Goal: Task Accomplishment & Management: Complete application form

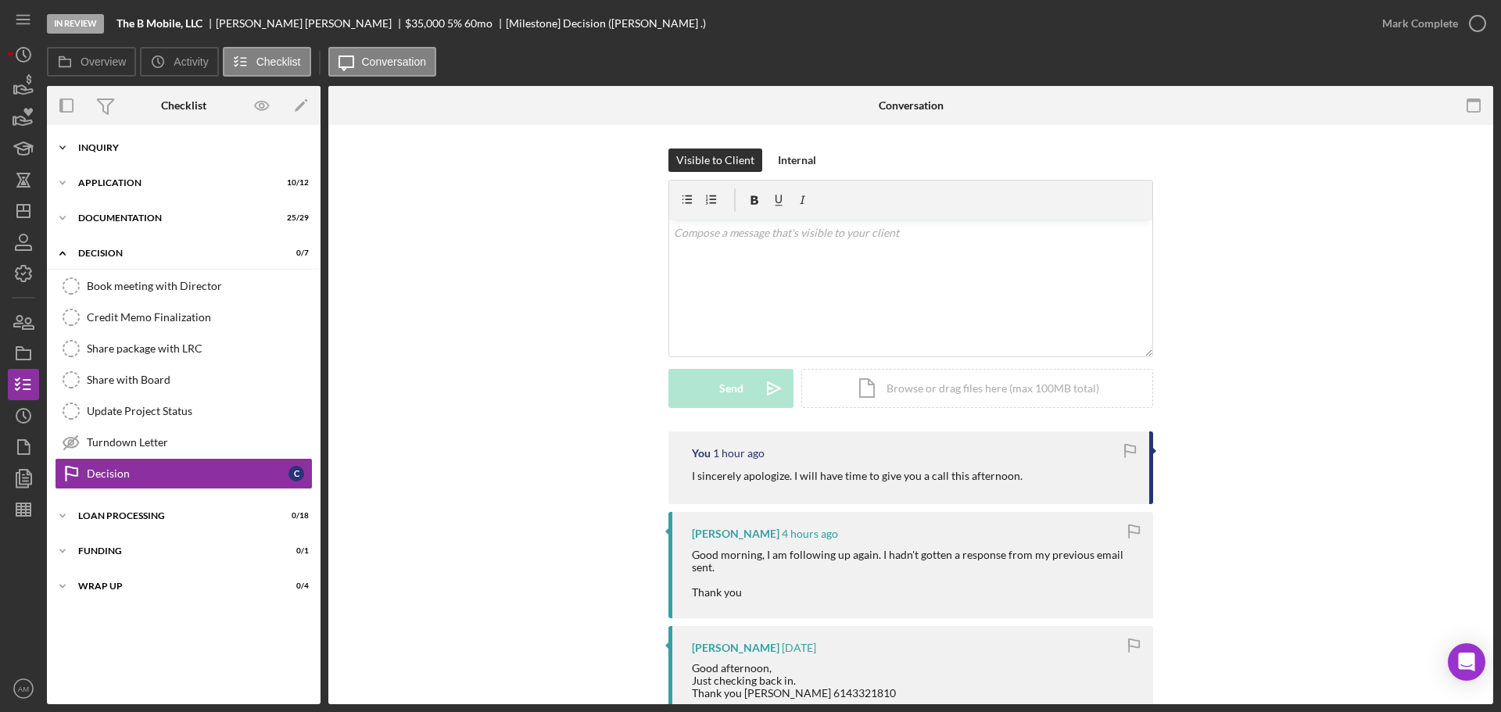
click at [102, 149] on div "Inquiry" at bounding box center [189, 147] width 223 height 9
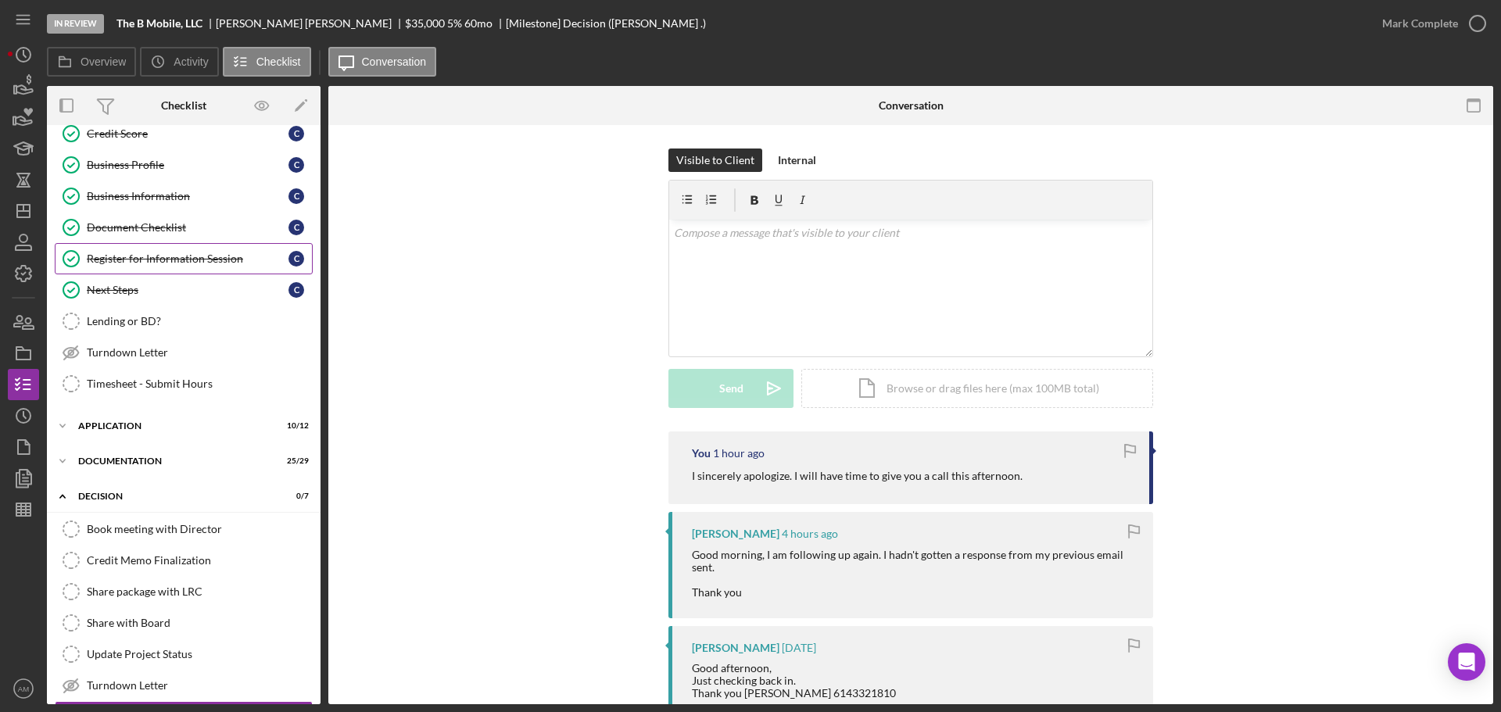
scroll to position [156, 0]
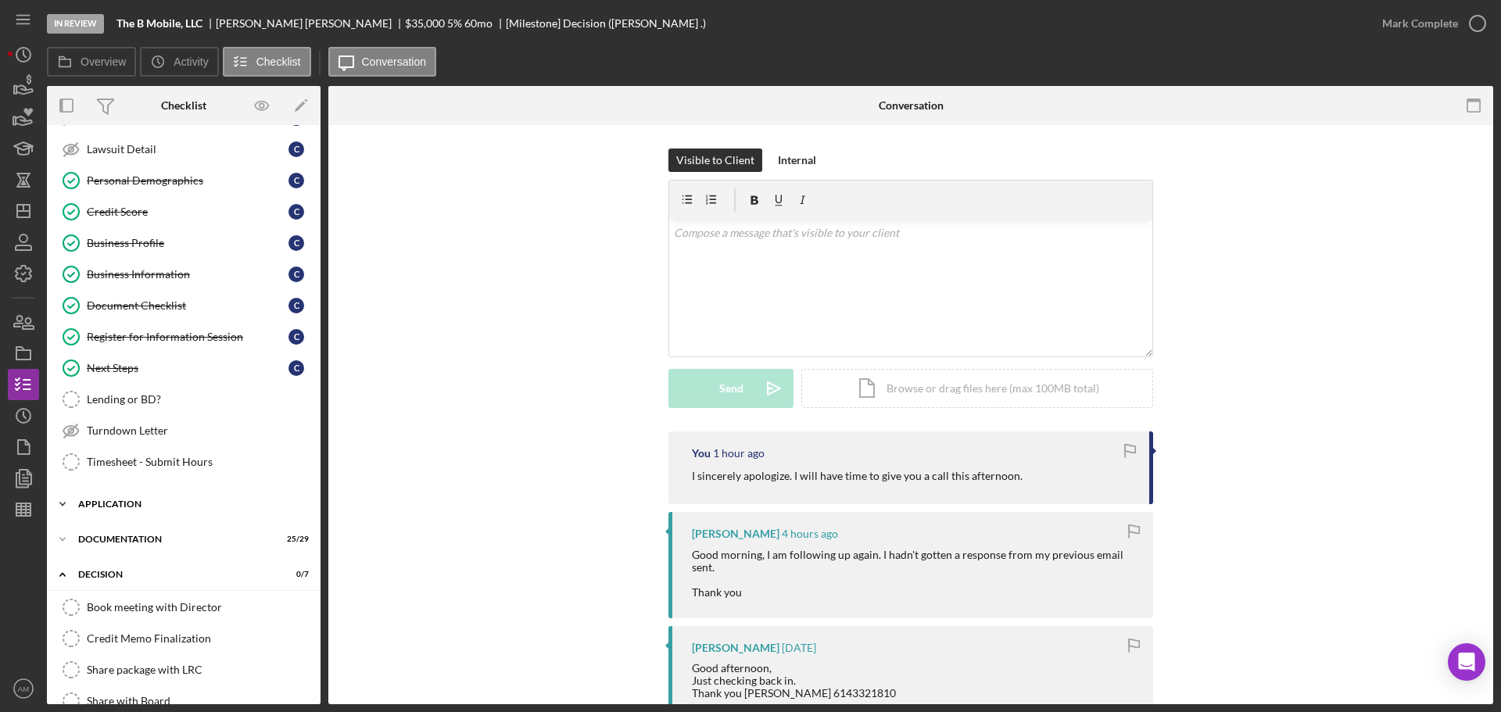
click at [130, 494] on div "Icon/Expander Application 10 / 12" at bounding box center [184, 504] width 274 height 31
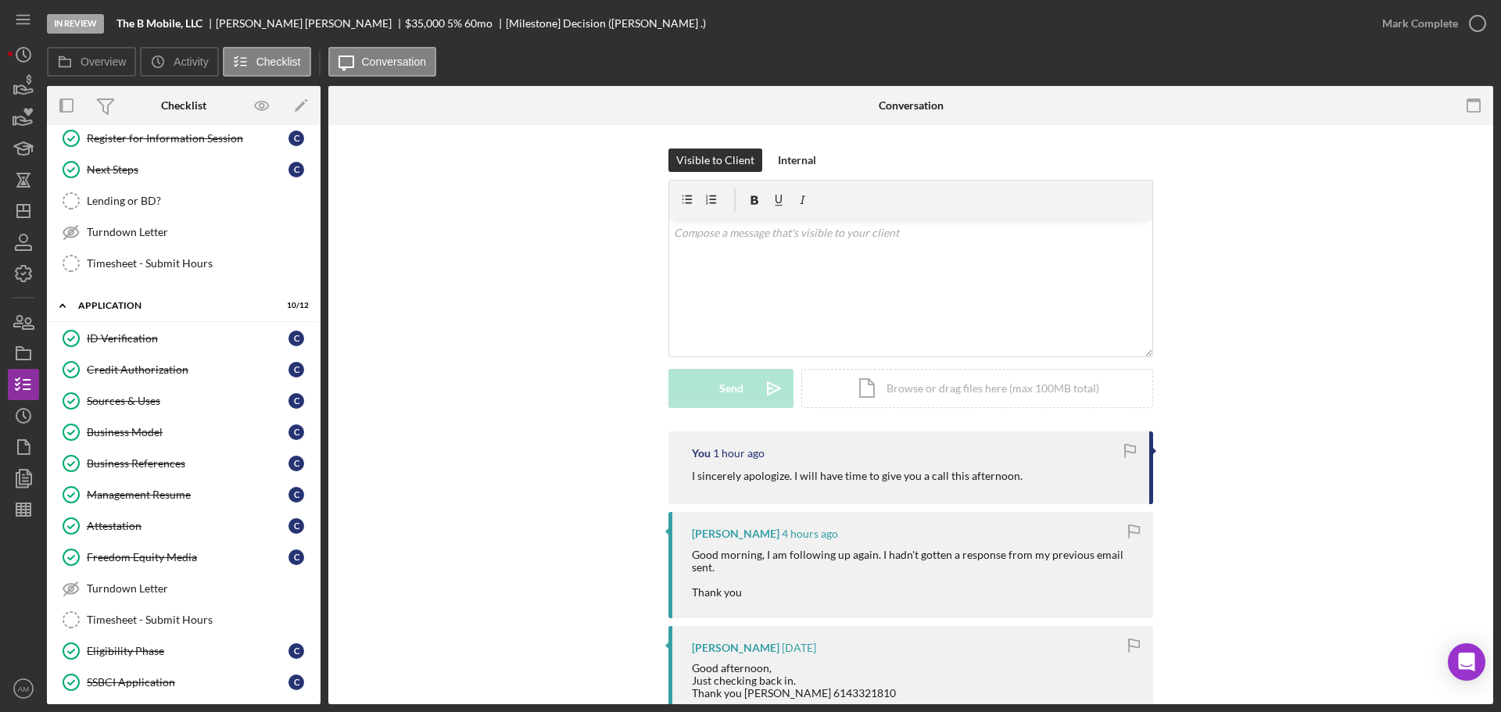
scroll to position [391, 0]
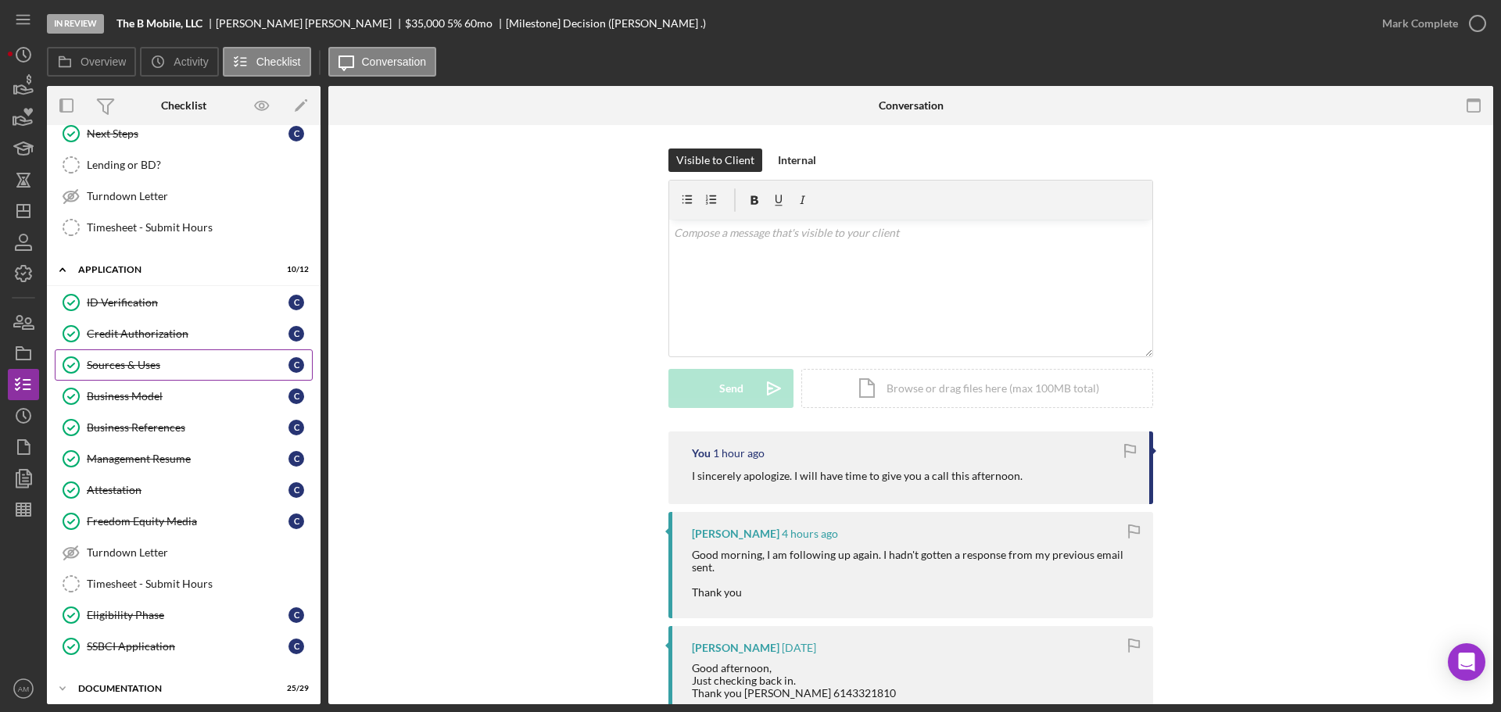
click at [139, 360] on div "Sources & Uses" at bounding box center [188, 365] width 202 height 13
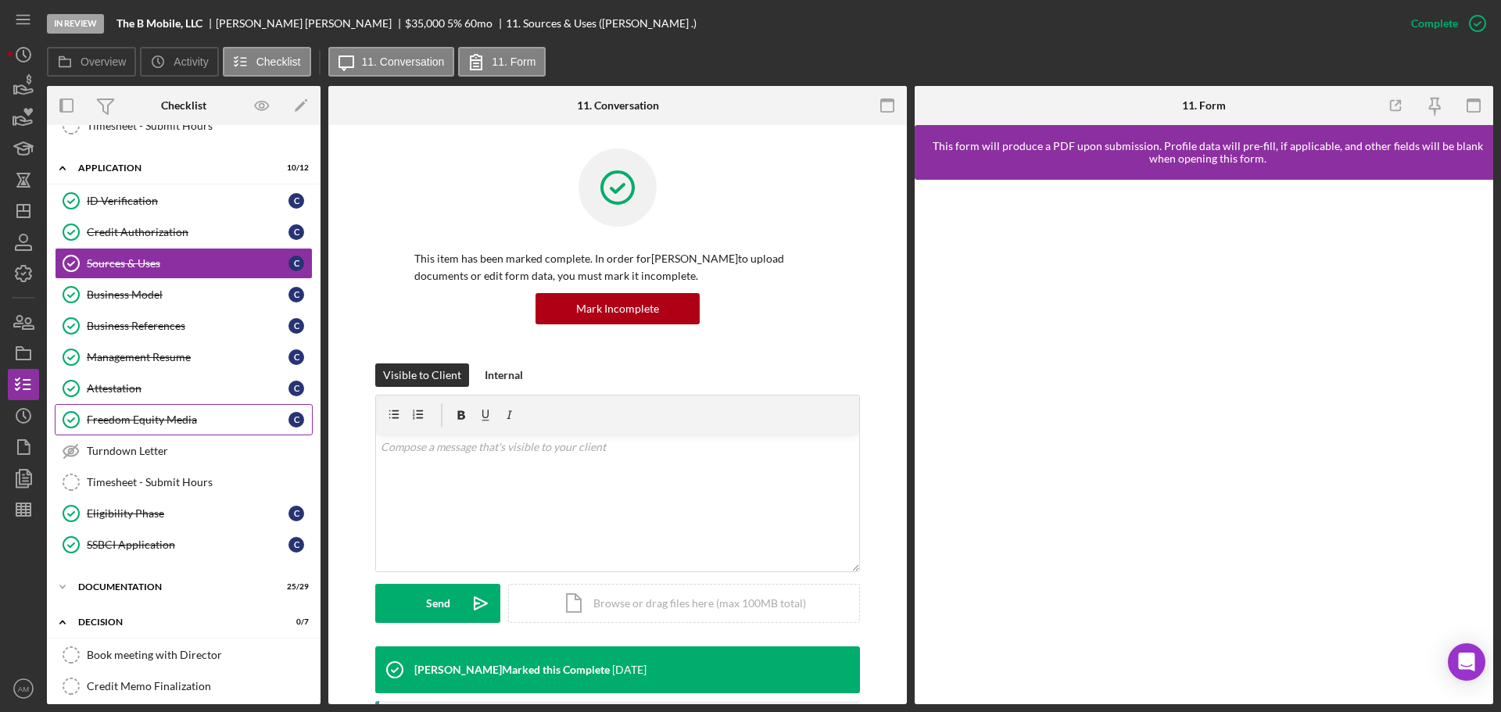
scroll to position [547, 0]
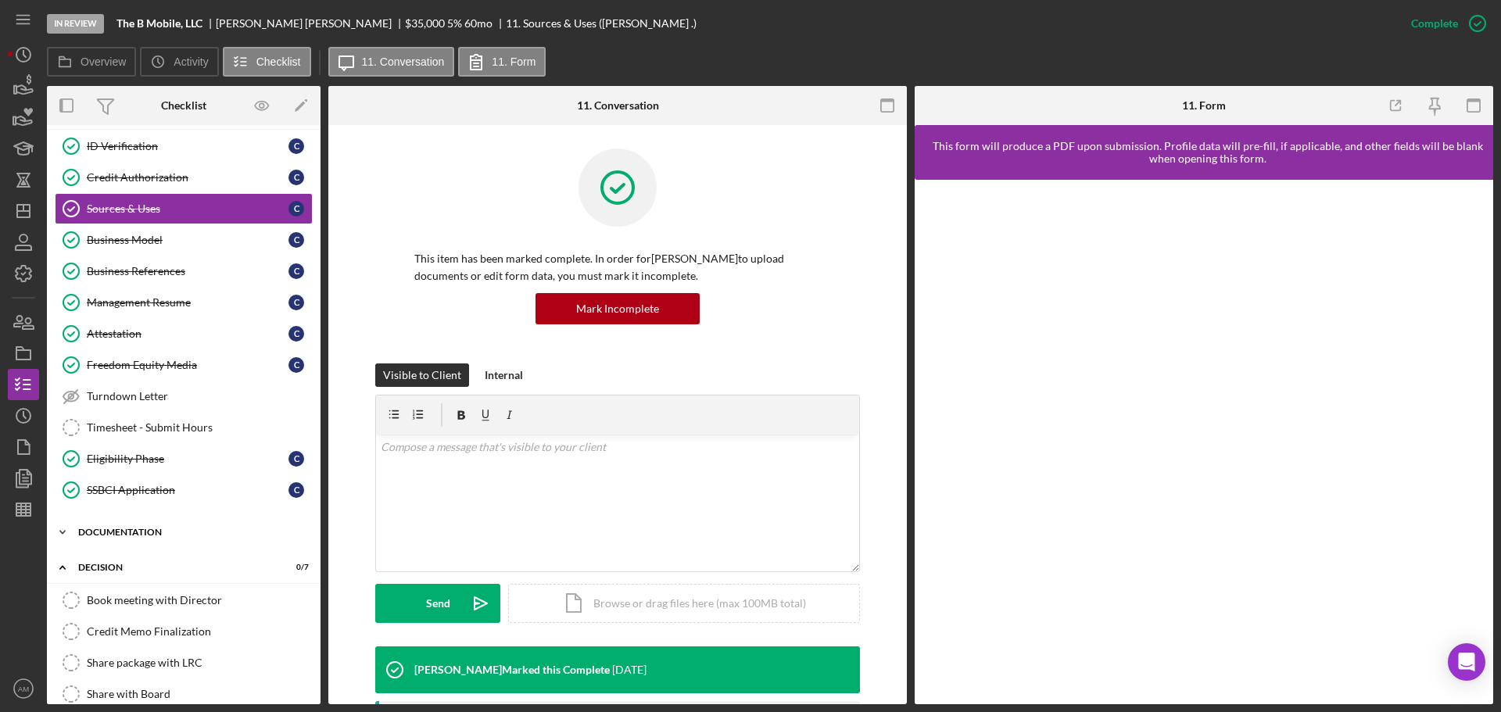
click at [152, 529] on div "Documentation" at bounding box center [189, 532] width 223 height 9
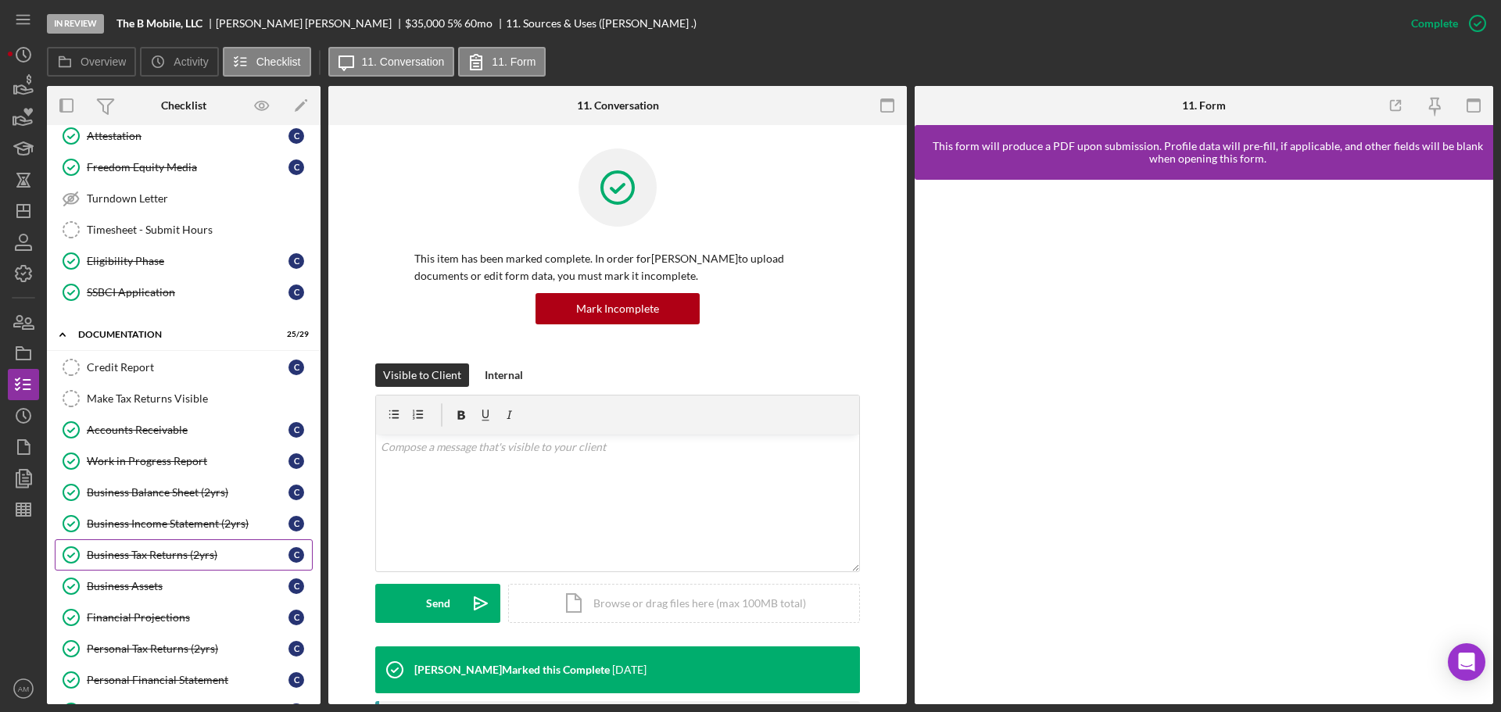
scroll to position [782, 0]
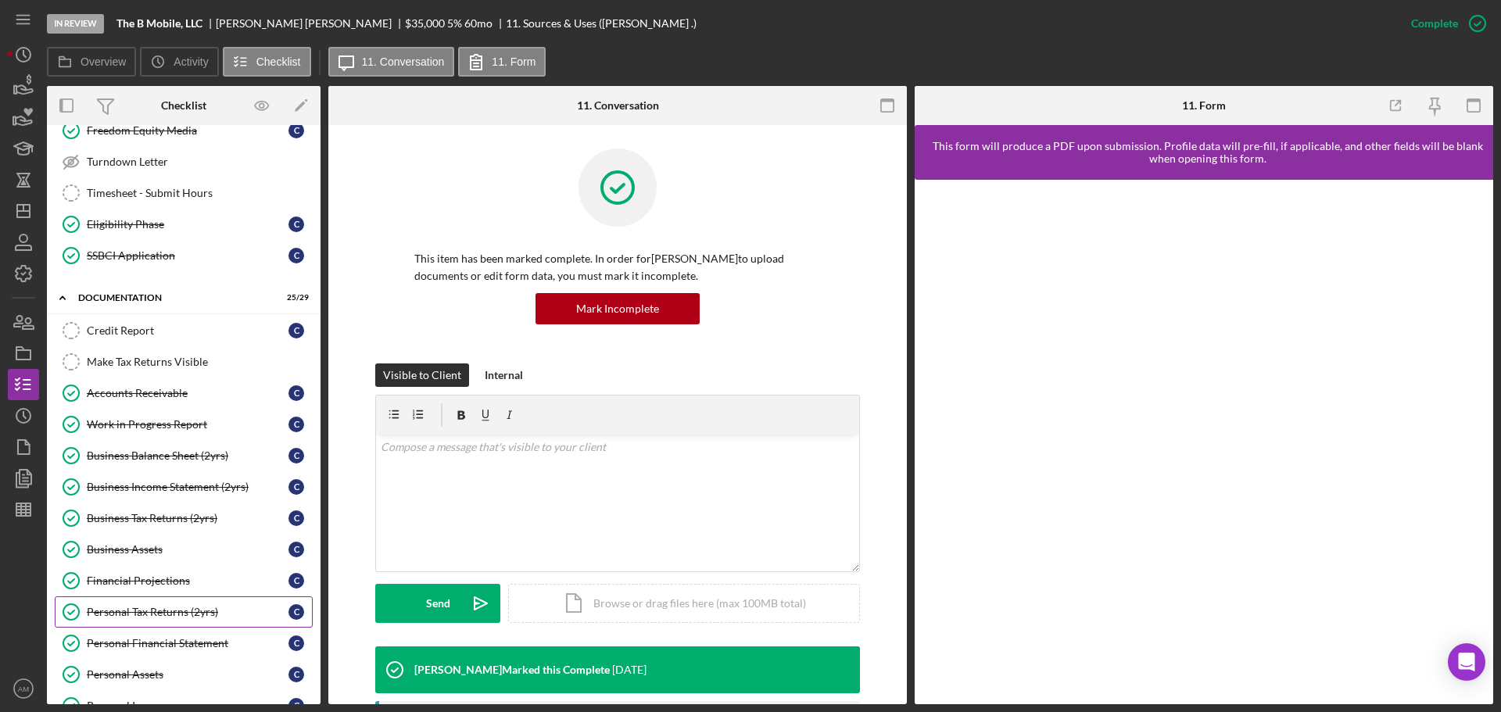
click at [175, 609] on div "Personal Tax Returns (2yrs)" at bounding box center [188, 612] width 202 height 13
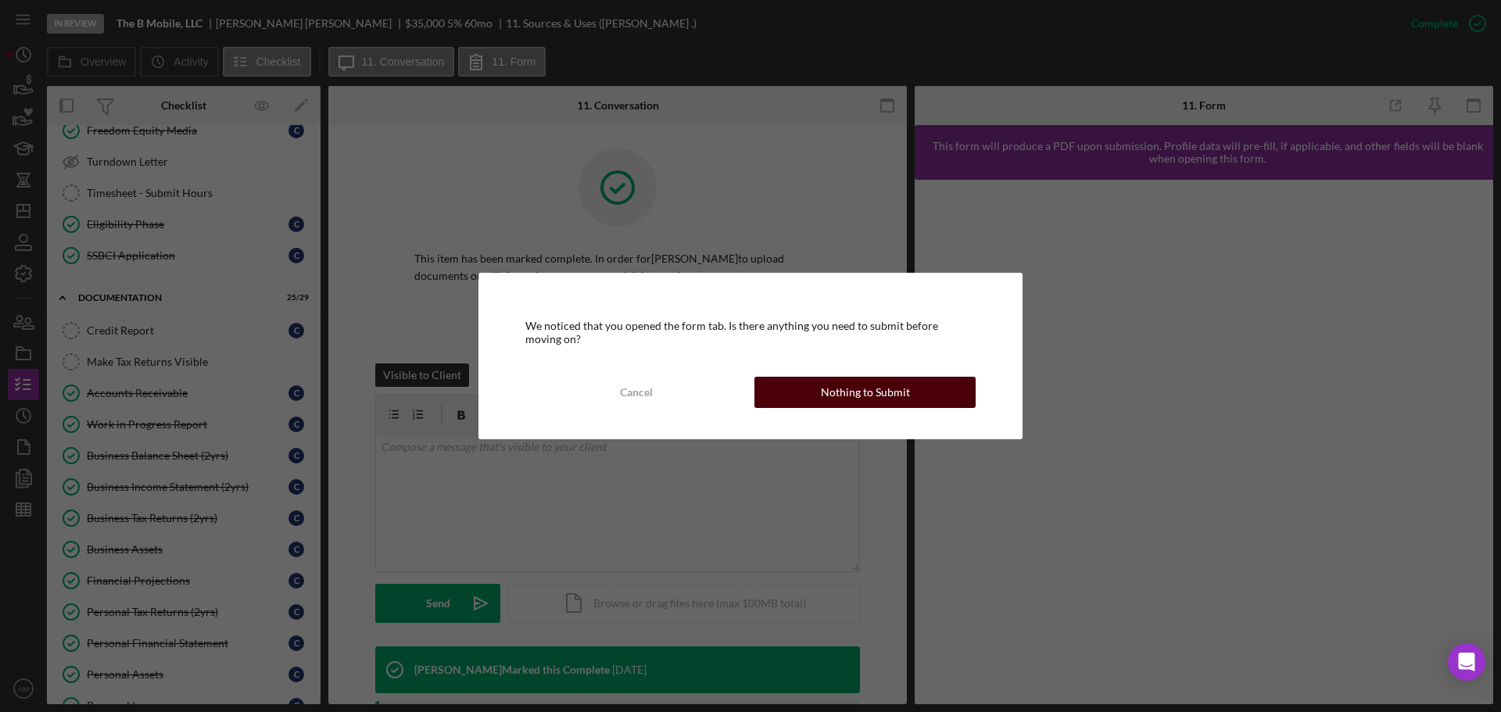
click at [834, 393] on div "Nothing to Submit" at bounding box center [865, 392] width 89 height 31
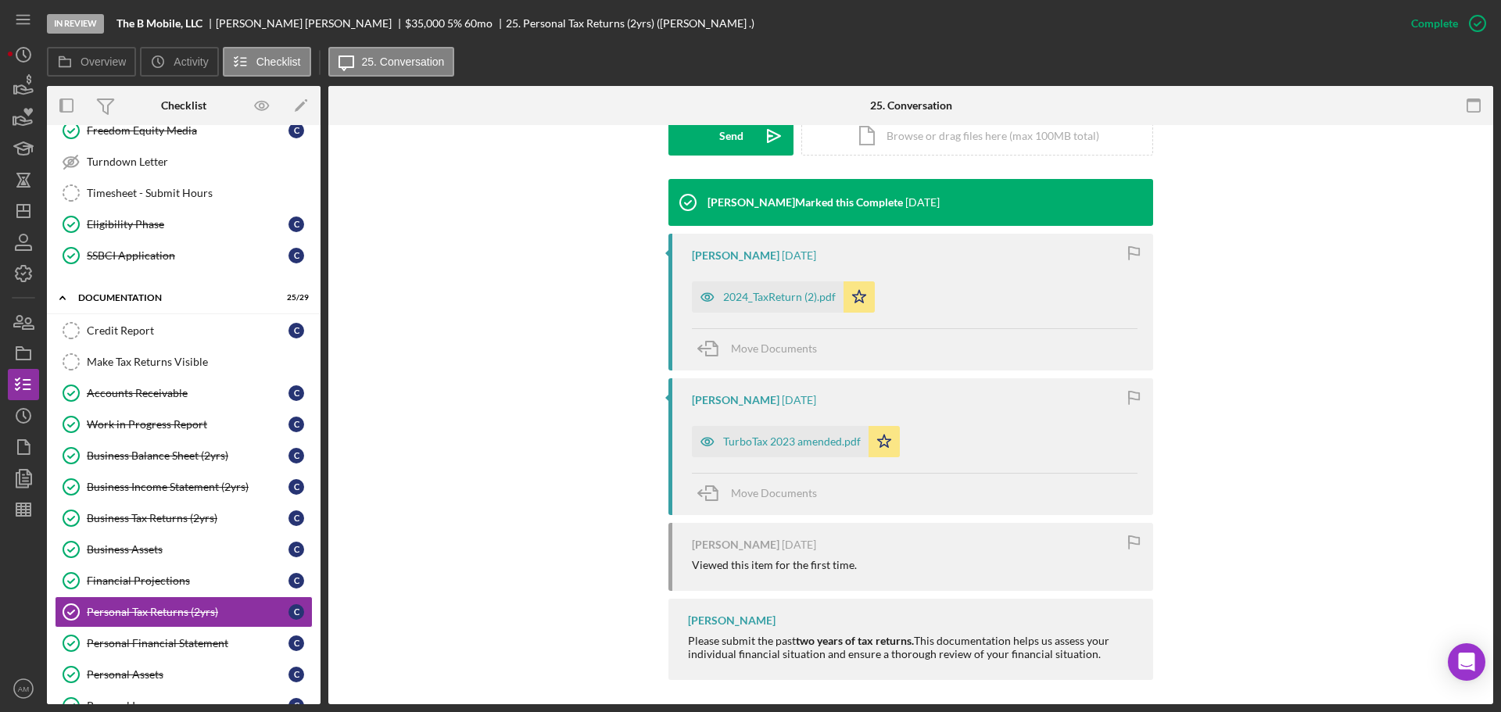
scroll to position [469, 0]
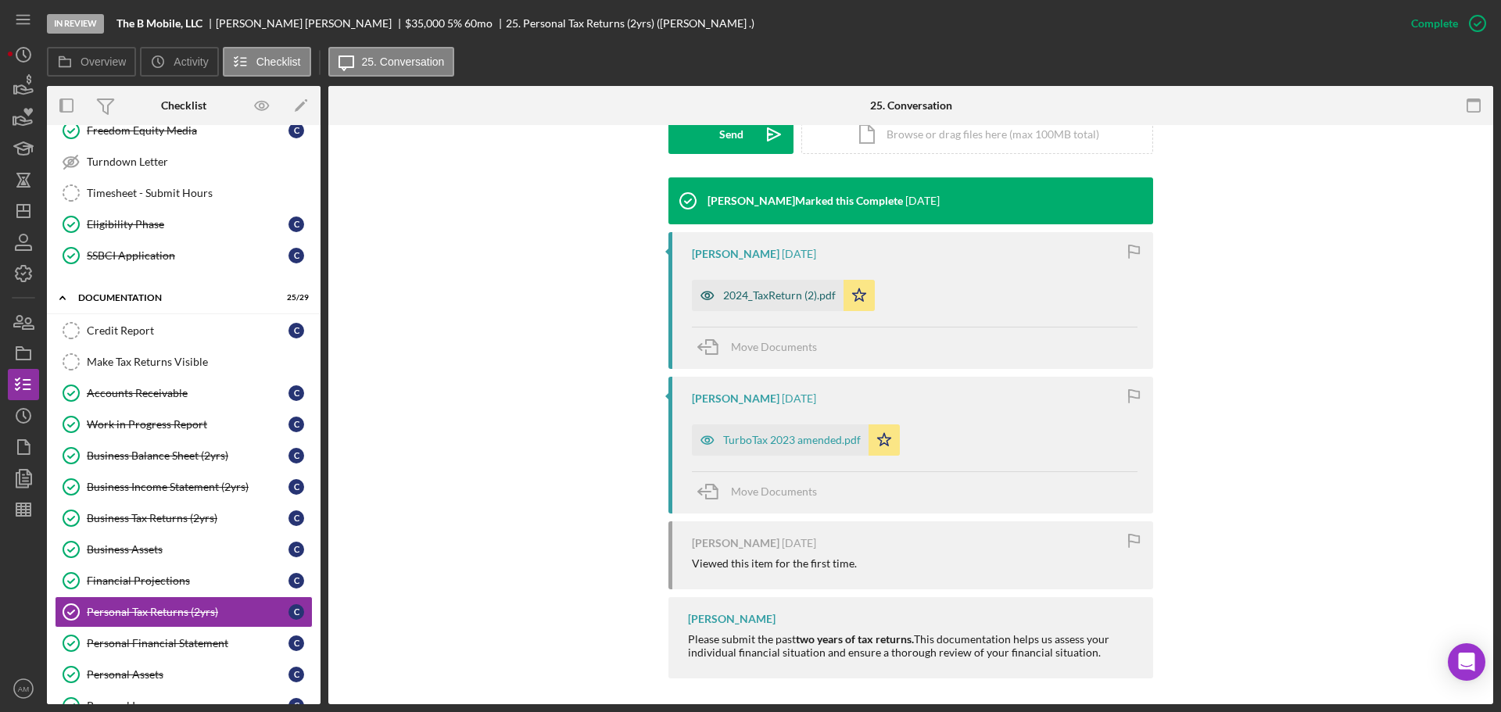
click at [783, 300] on div "2024_TaxReturn (2).pdf" at bounding box center [779, 295] width 113 height 13
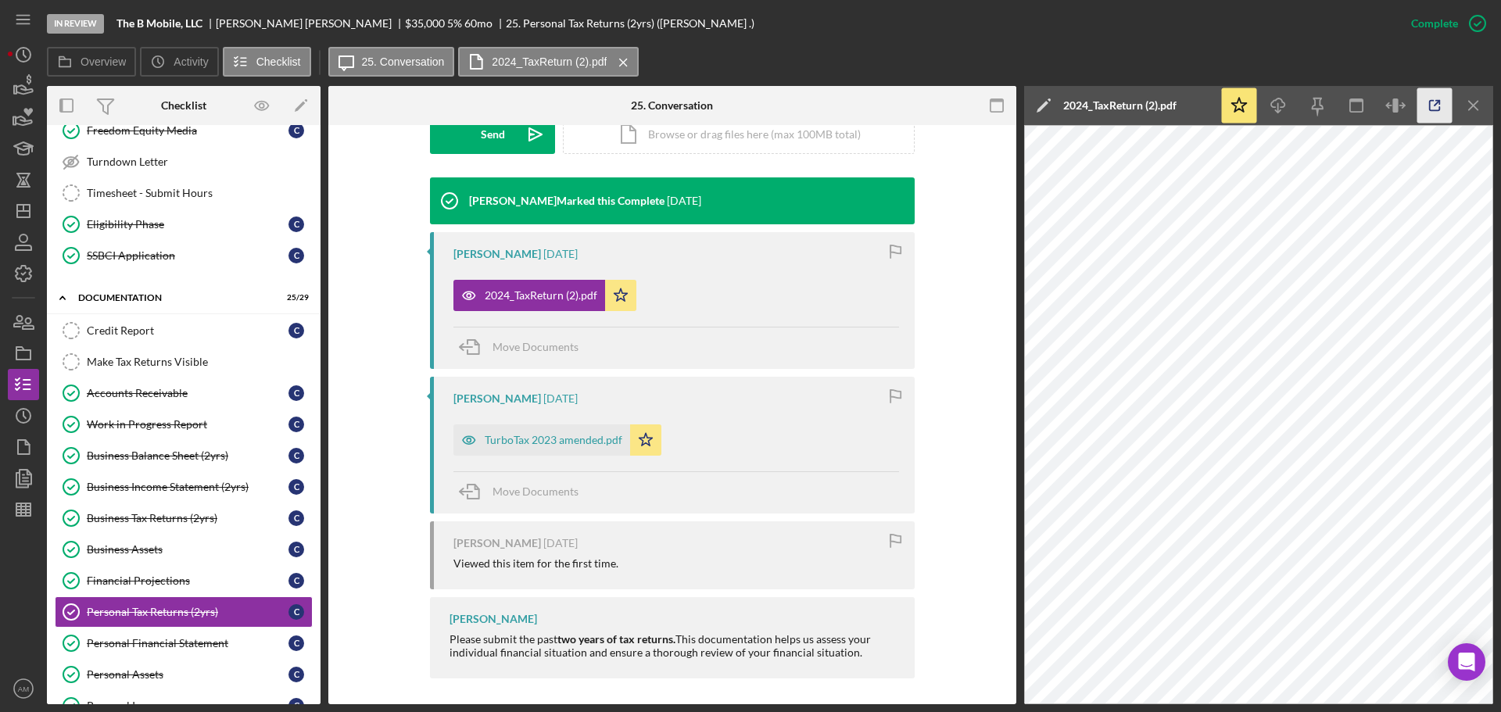
click at [1435, 106] on icon "button" at bounding box center [1435, 105] width 35 height 35
click at [135, 325] on div "Credit Report" at bounding box center [188, 330] width 202 height 13
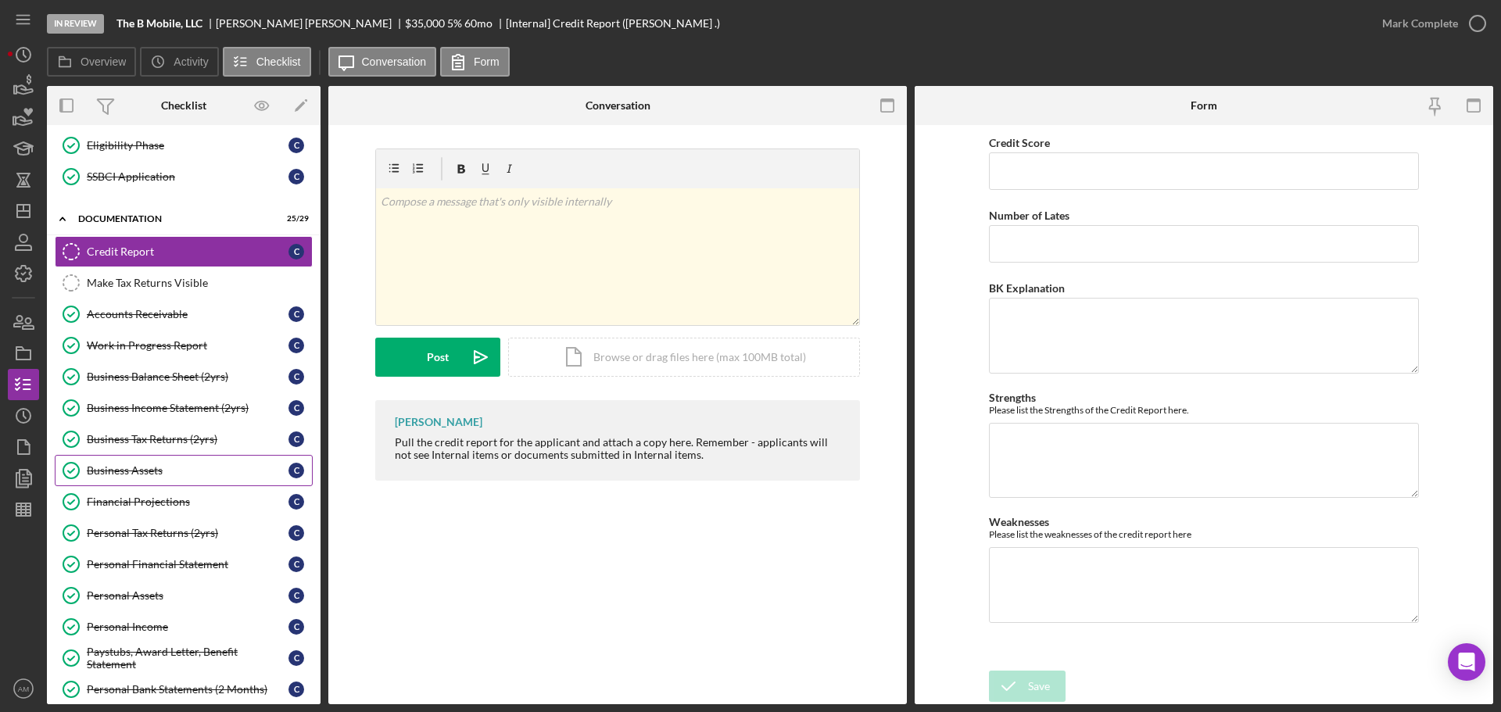
scroll to position [860, 0]
click at [156, 530] on div "Personal Tax Returns (2yrs)" at bounding box center [188, 534] width 202 height 13
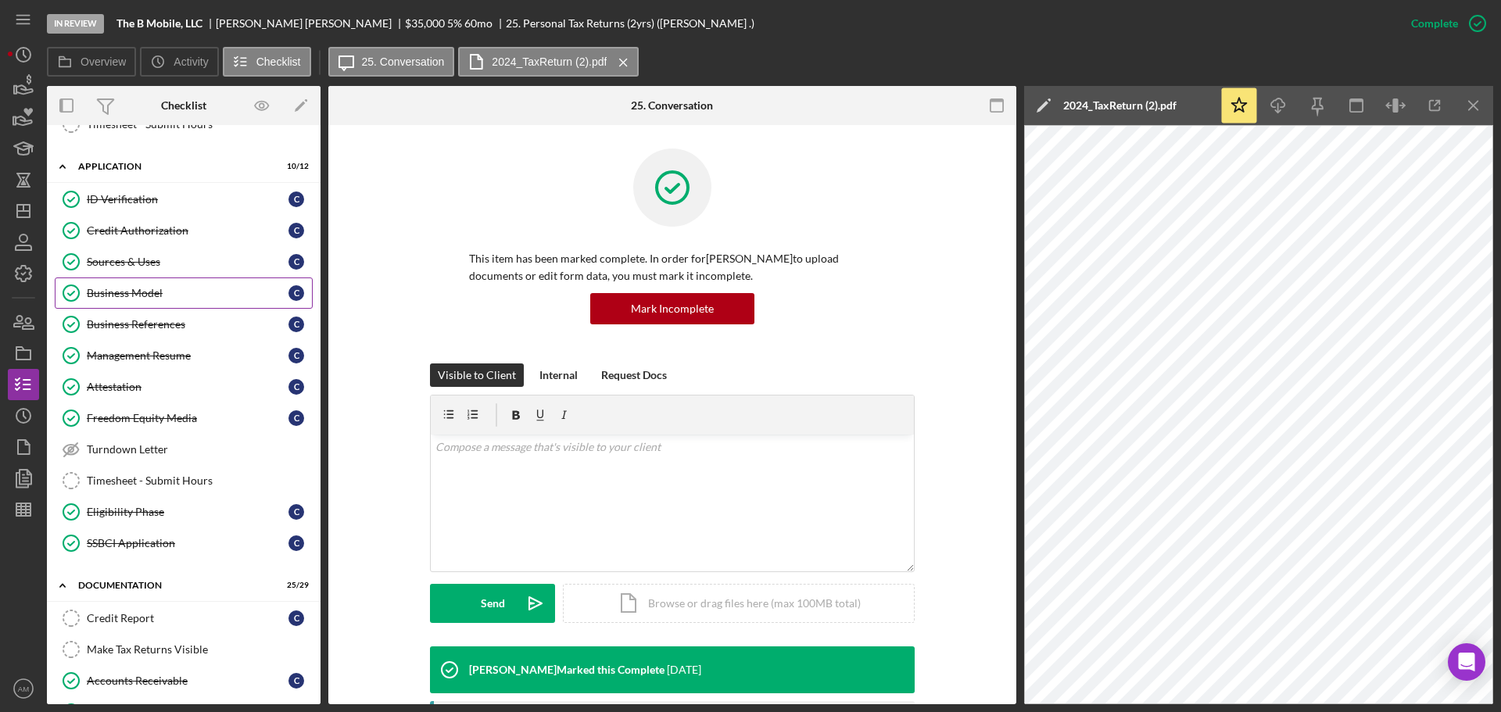
scroll to position [391, 0]
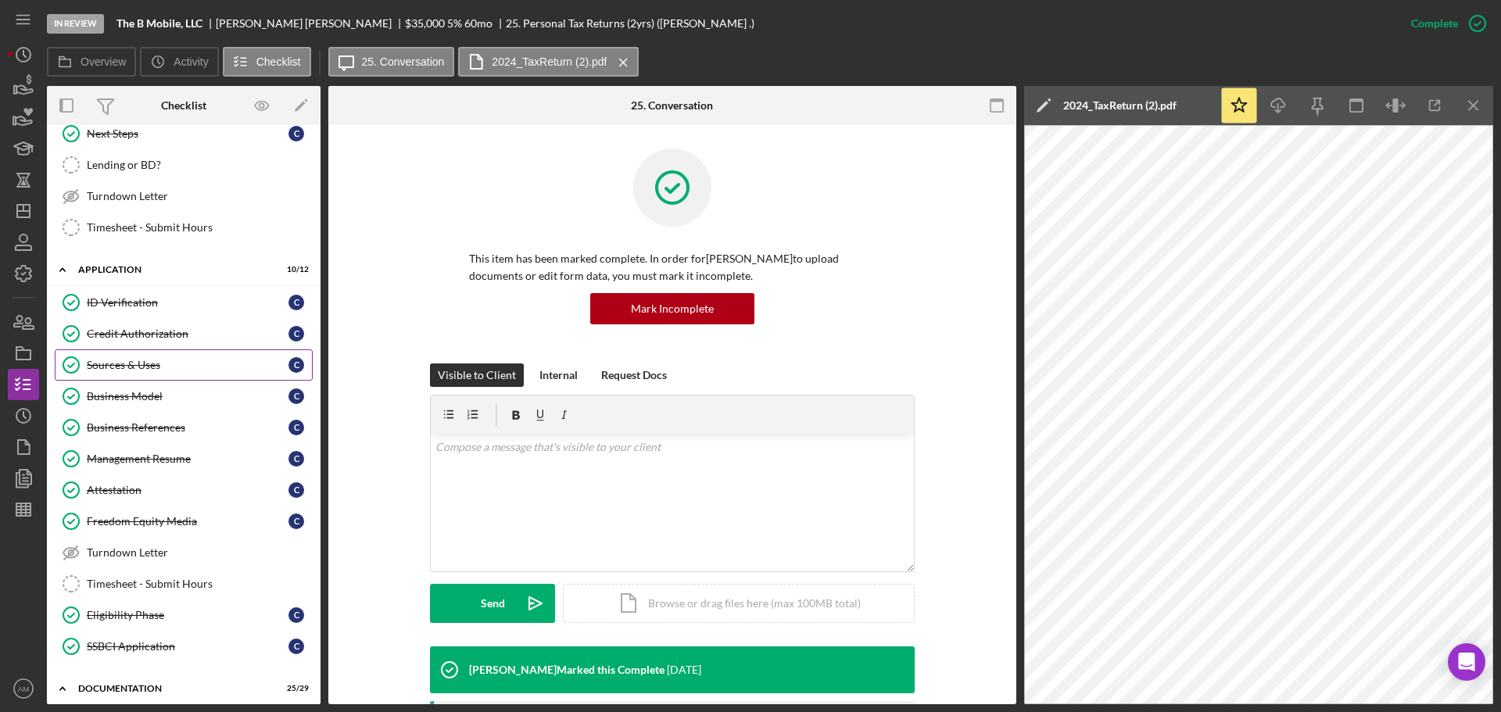
click at [134, 364] on div "Sources & Uses" at bounding box center [188, 365] width 202 height 13
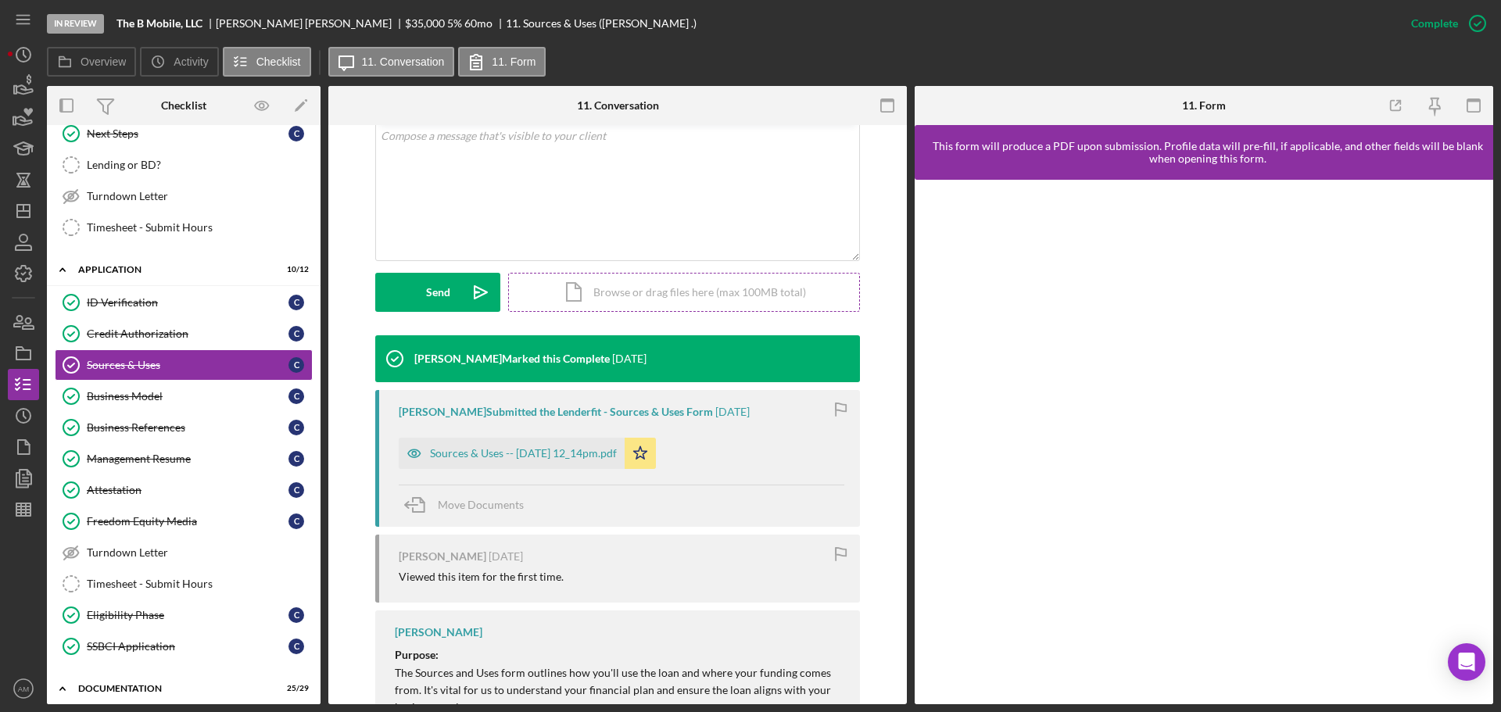
scroll to position [313, 0]
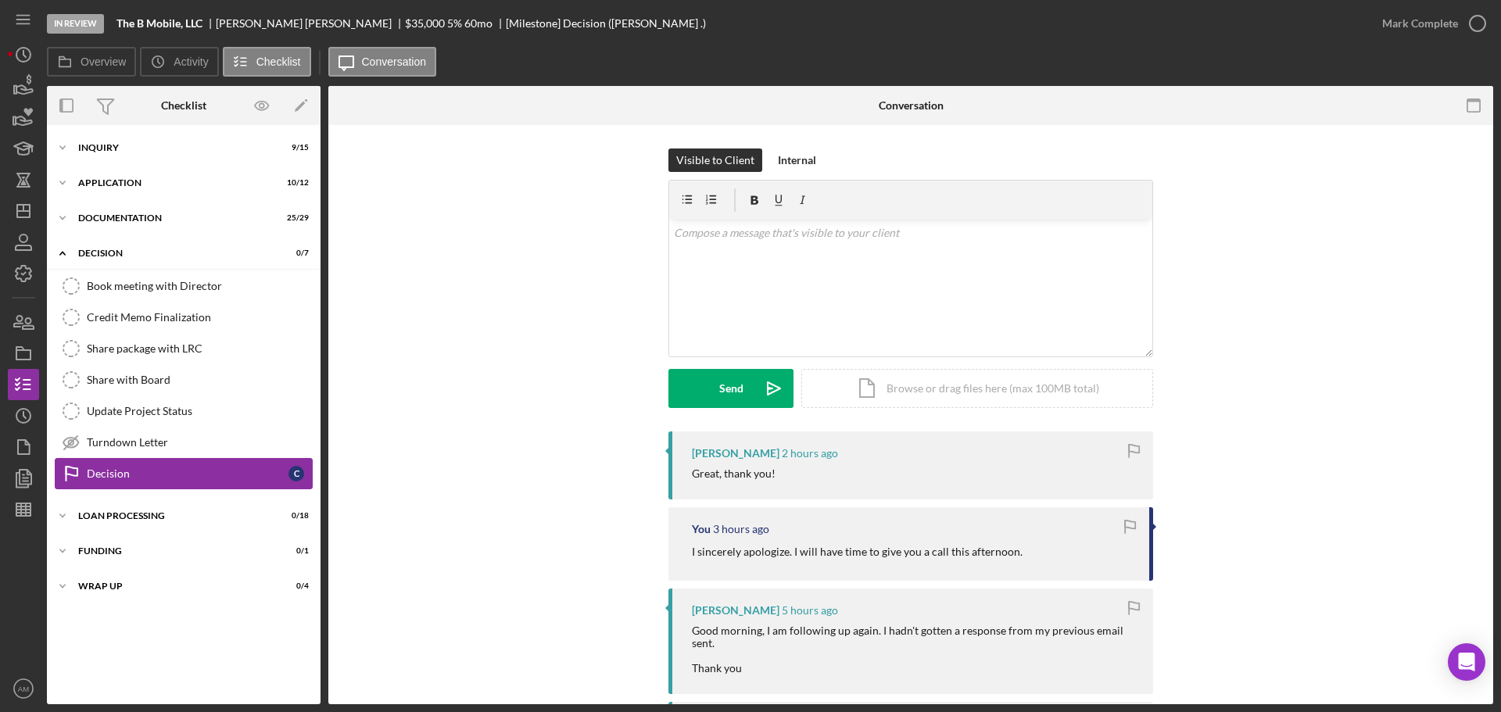
click at [116, 474] on div "Decision" at bounding box center [188, 474] width 202 height 13
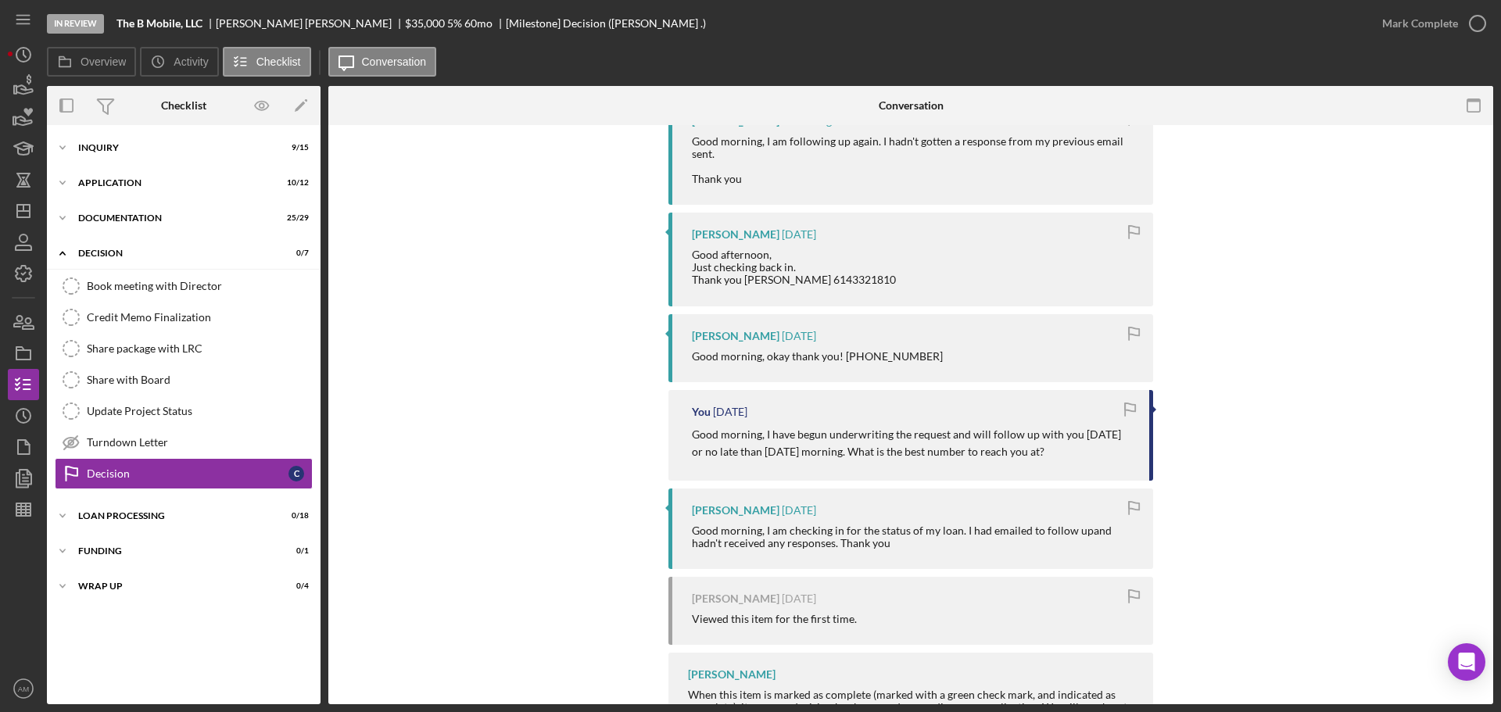
scroll to position [406, 0]
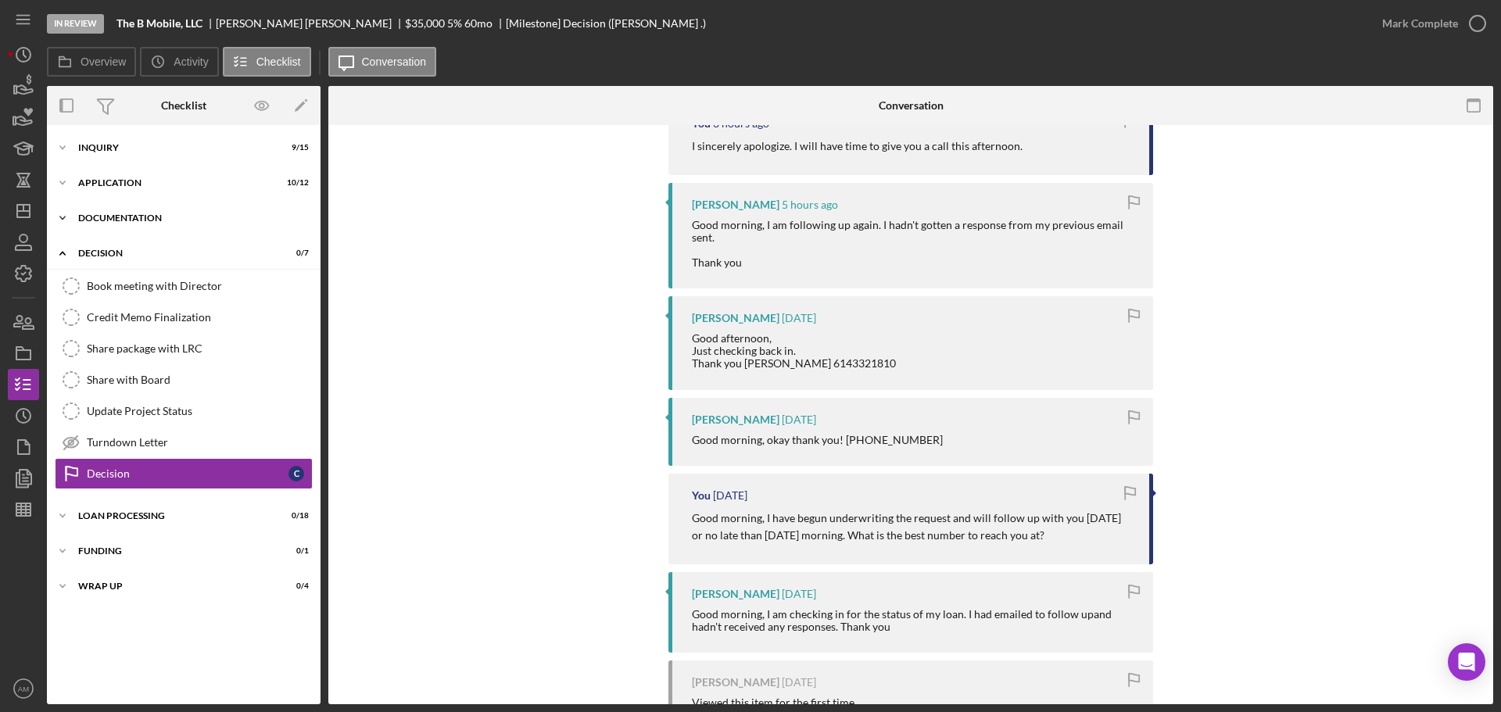
click at [121, 215] on div "Documentation" at bounding box center [189, 217] width 223 height 9
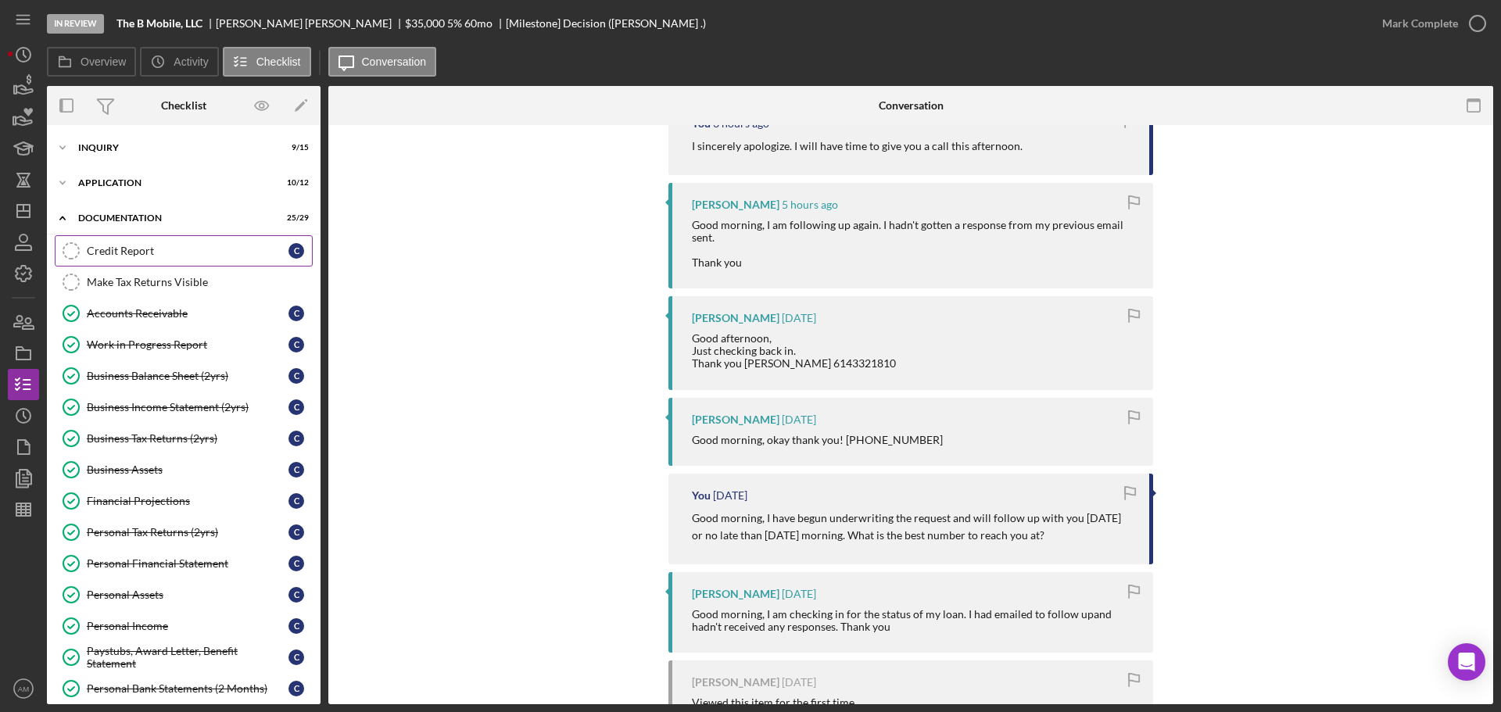
click at [118, 248] on div "Credit Report" at bounding box center [188, 251] width 202 height 13
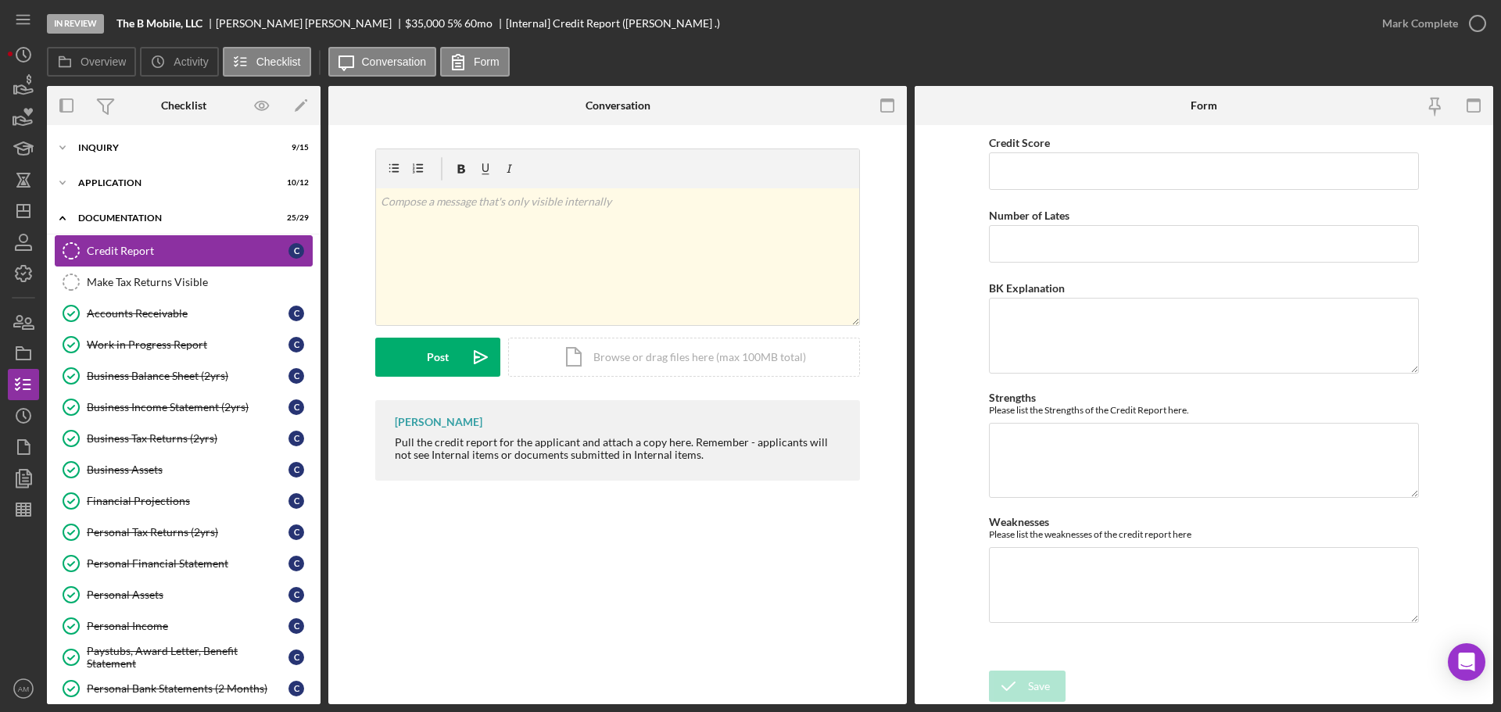
click at [135, 253] on div "Credit Report" at bounding box center [188, 251] width 202 height 13
click at [296, 105] on icon "Icon/Edit" at bounding box center [301, 105] width 35 height 35
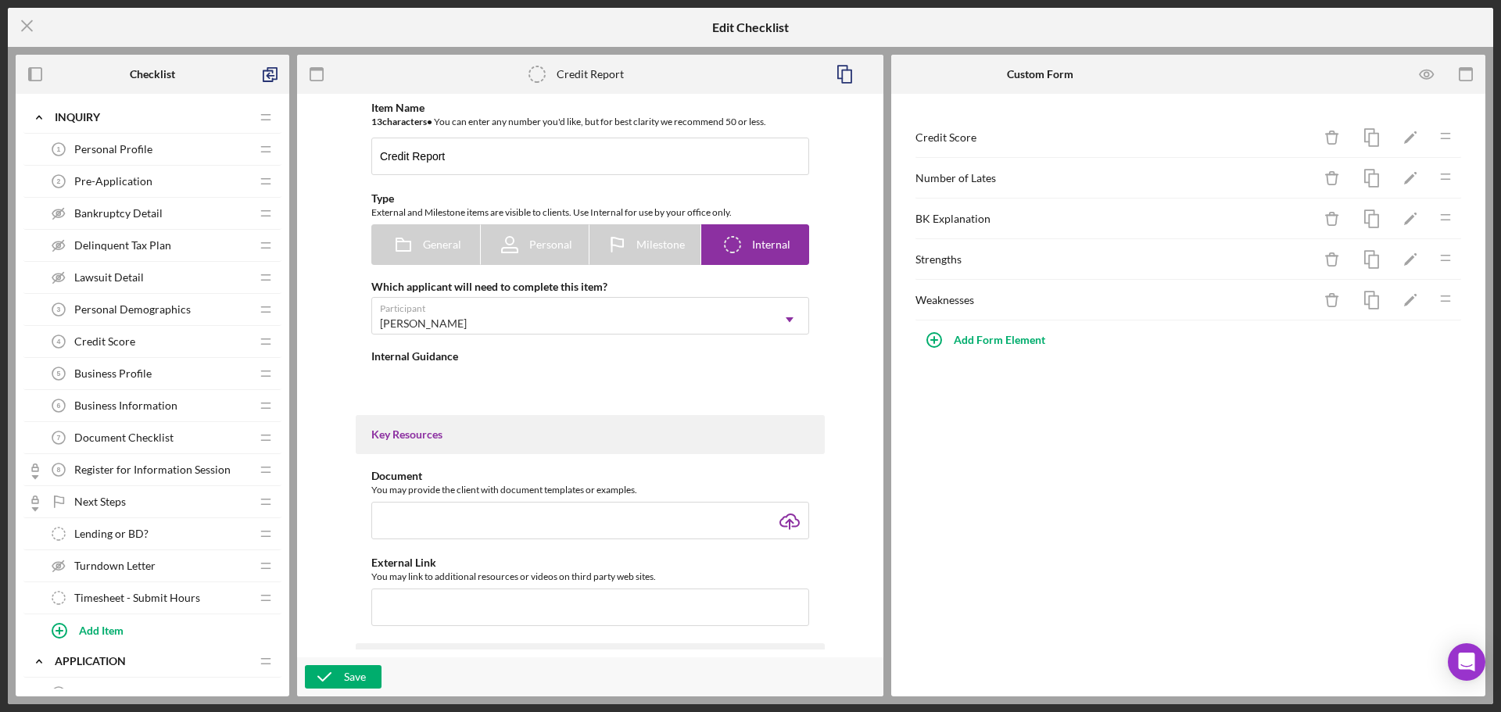
type textarea "<div>Pull the credit report for the applicant and attach a copy here. Remember …"
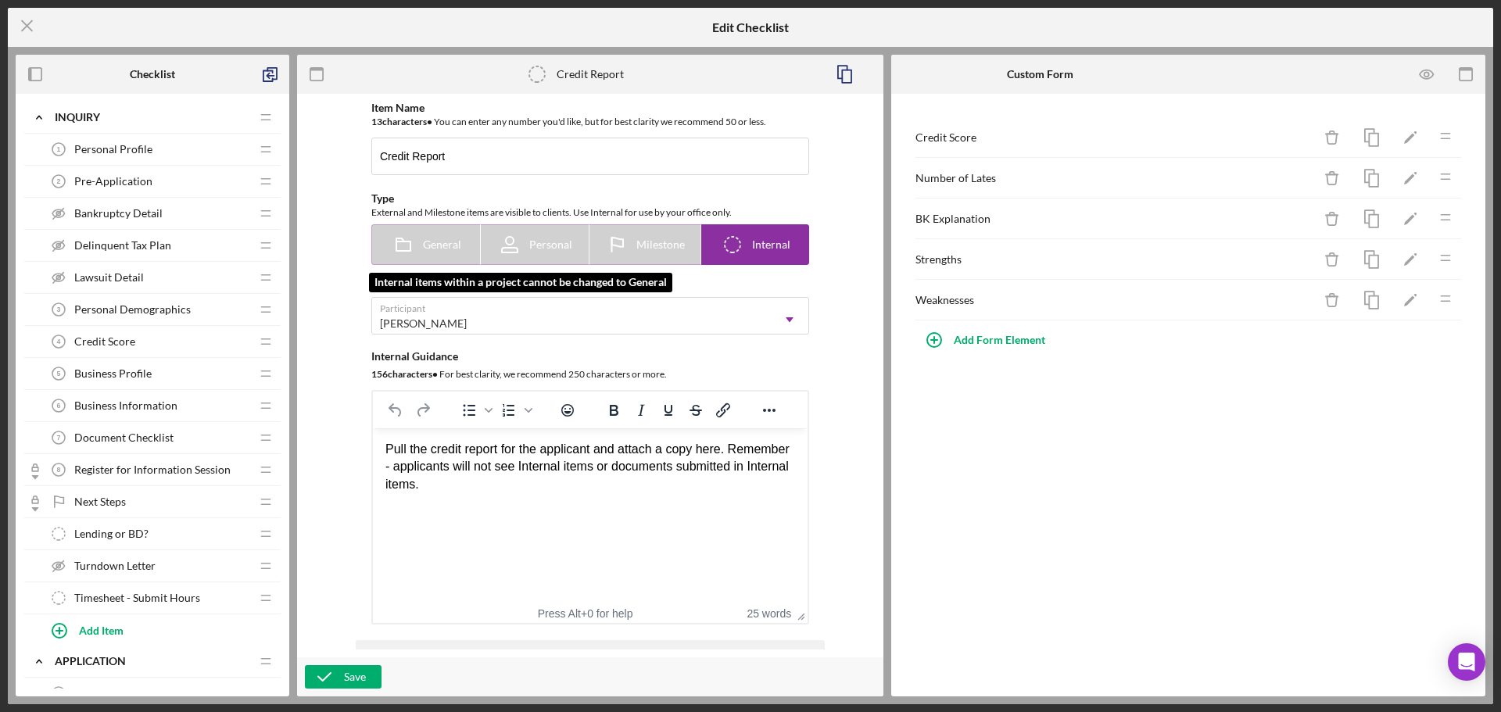
click at [413, 245] on icon at bounding box center [403, 244] width 39 height 39
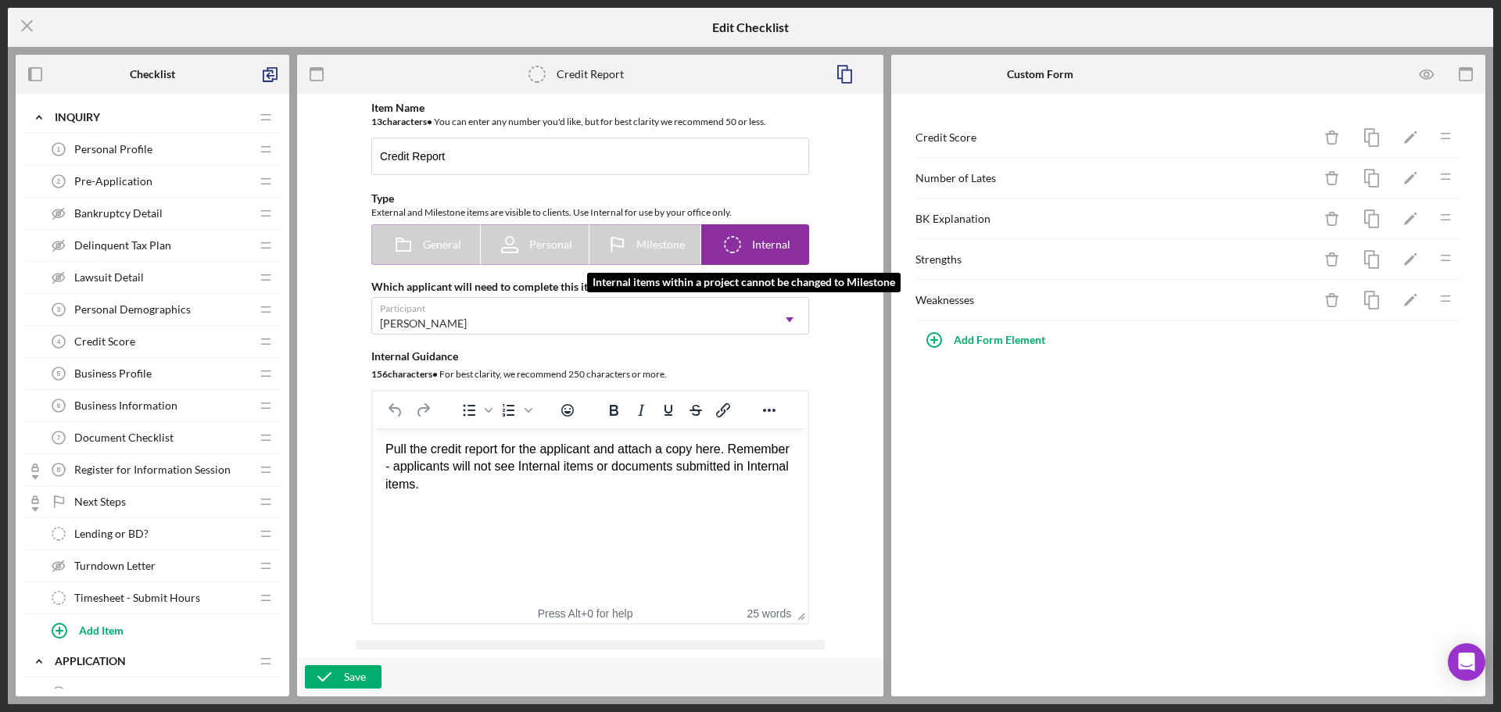
click at [651, 244] on span "Milestone" at bounding box center [660, 244] width 48 height 13
click at [650, 243] on span "Milestone" at bounding box center [660, 244] width 48 height 13
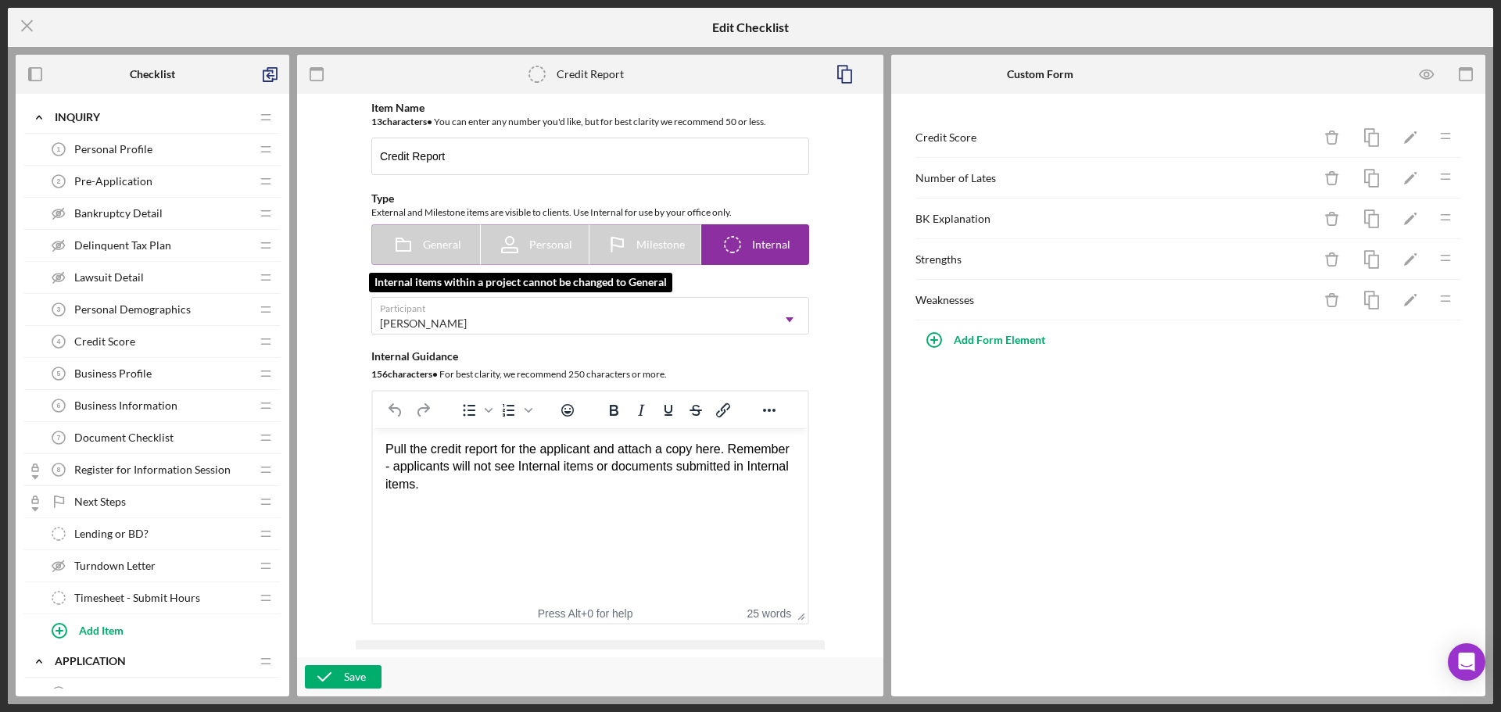
click at [404, 246] on icon at bounding box center [403, 244] width 39 height 39
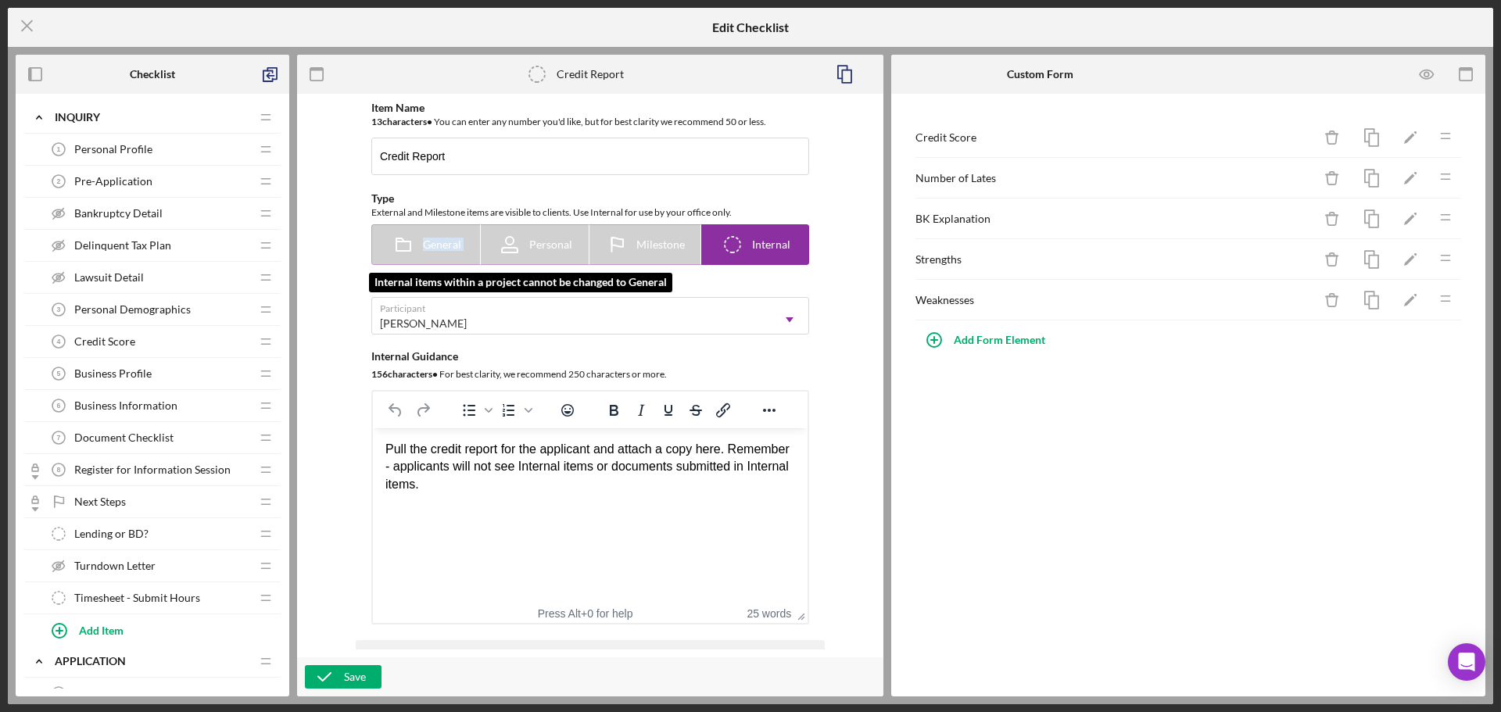
click at [404, 246] on icon at bounding box center [403, 244] width 39 height 39
click at [637, 314] on div "[PERSON_NAME]" at bounding box center [571, 324] width 399 height 36
click at [423, 251] on span "General" at bounding box center [442, 244] width 38 height 13
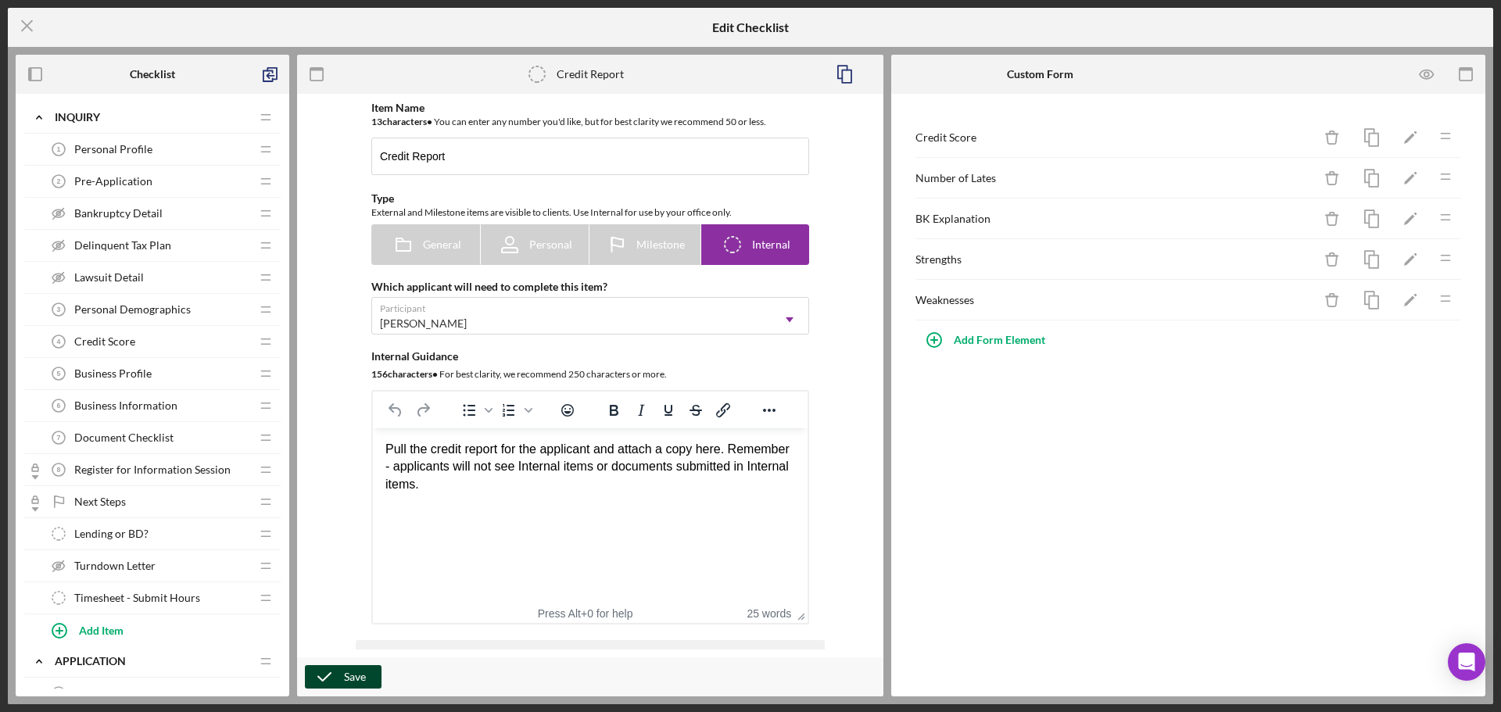
click at [349, 676] on div "Save" at bounding box center [355, 676] width 22 height 23
click at [27, 23] on icon "Icon/Menu Close" at bounding box center [27, 25] width 39 height 39
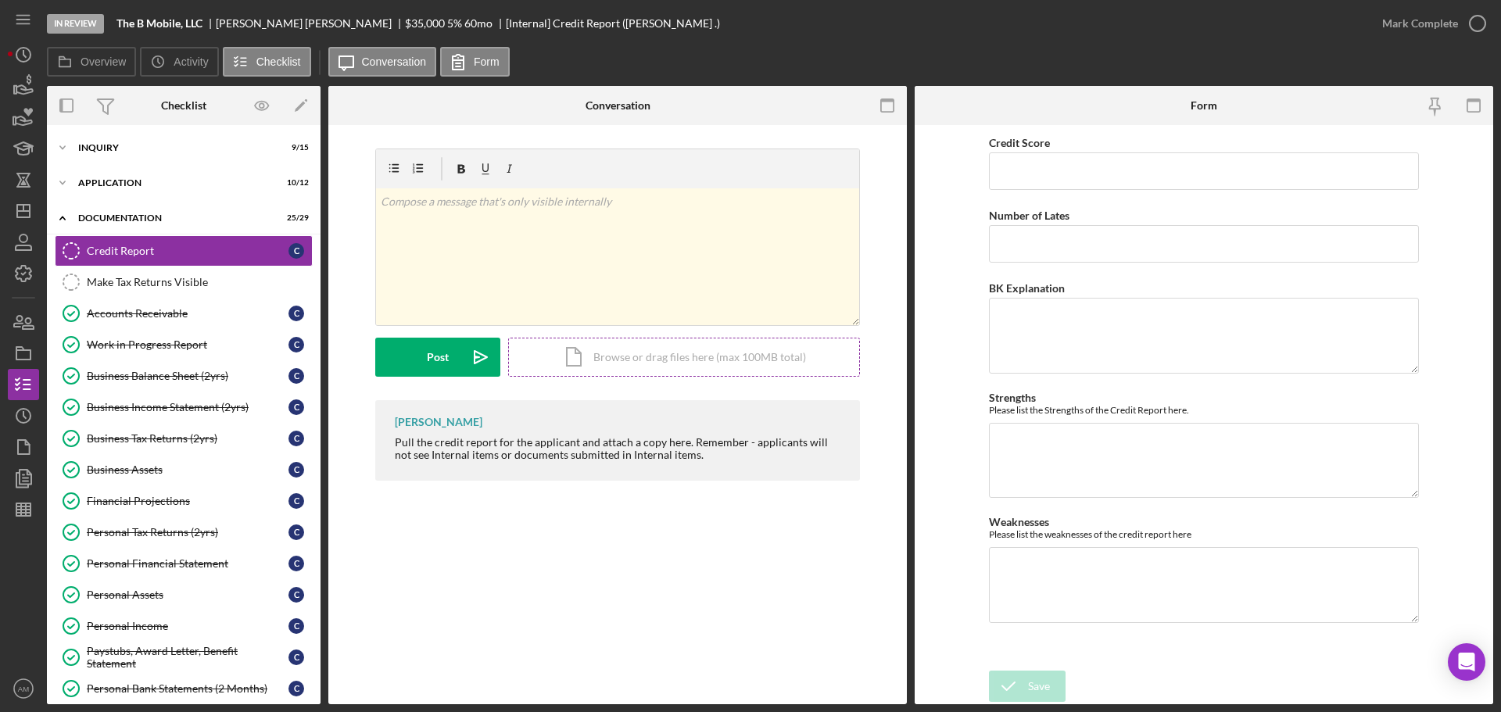
click at [690, 360] on div "Icon/Document Browse or drag files here (max 100MB total) Tap to choose files o…" at bounding box center [684, 357] width 352 height 39
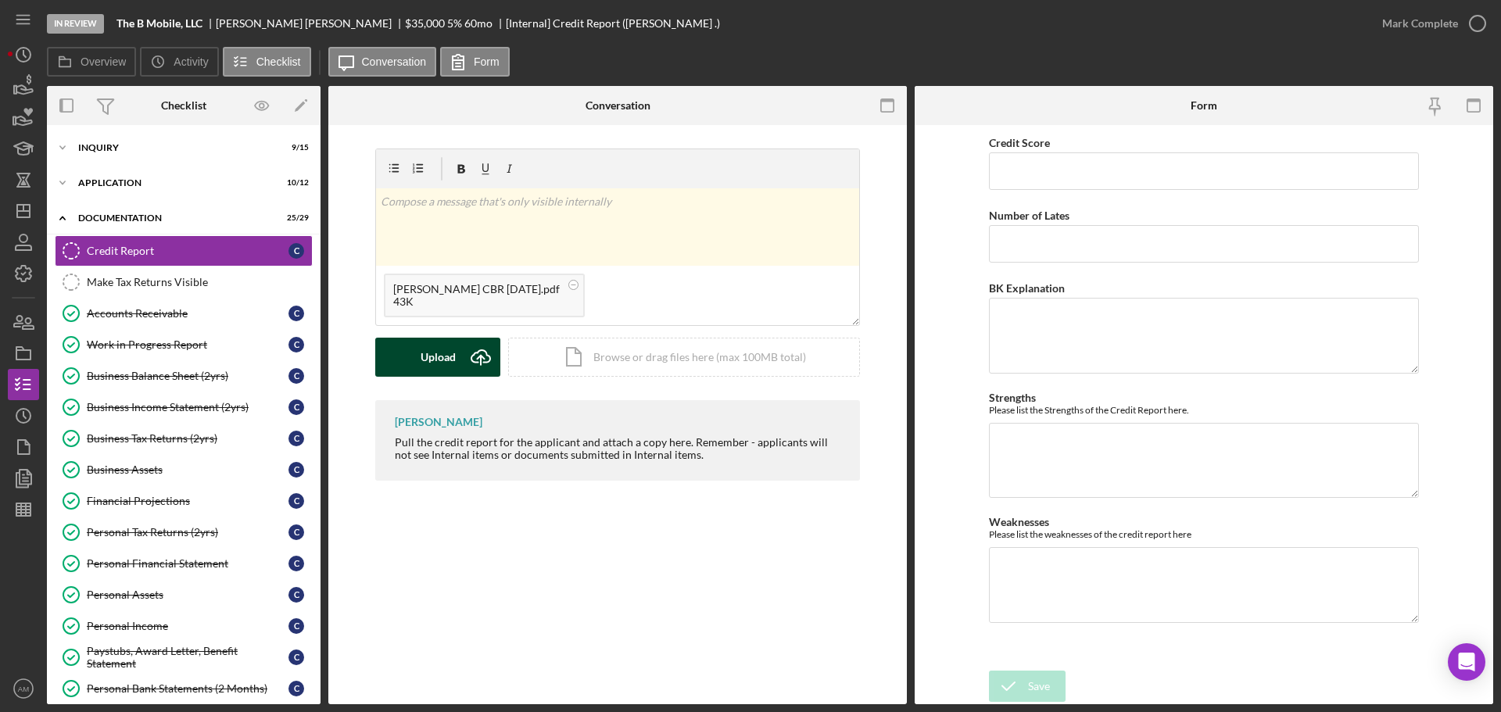
click at [423, 358] on div "Upload" at bounding box center [438, 357] width 35 height 39
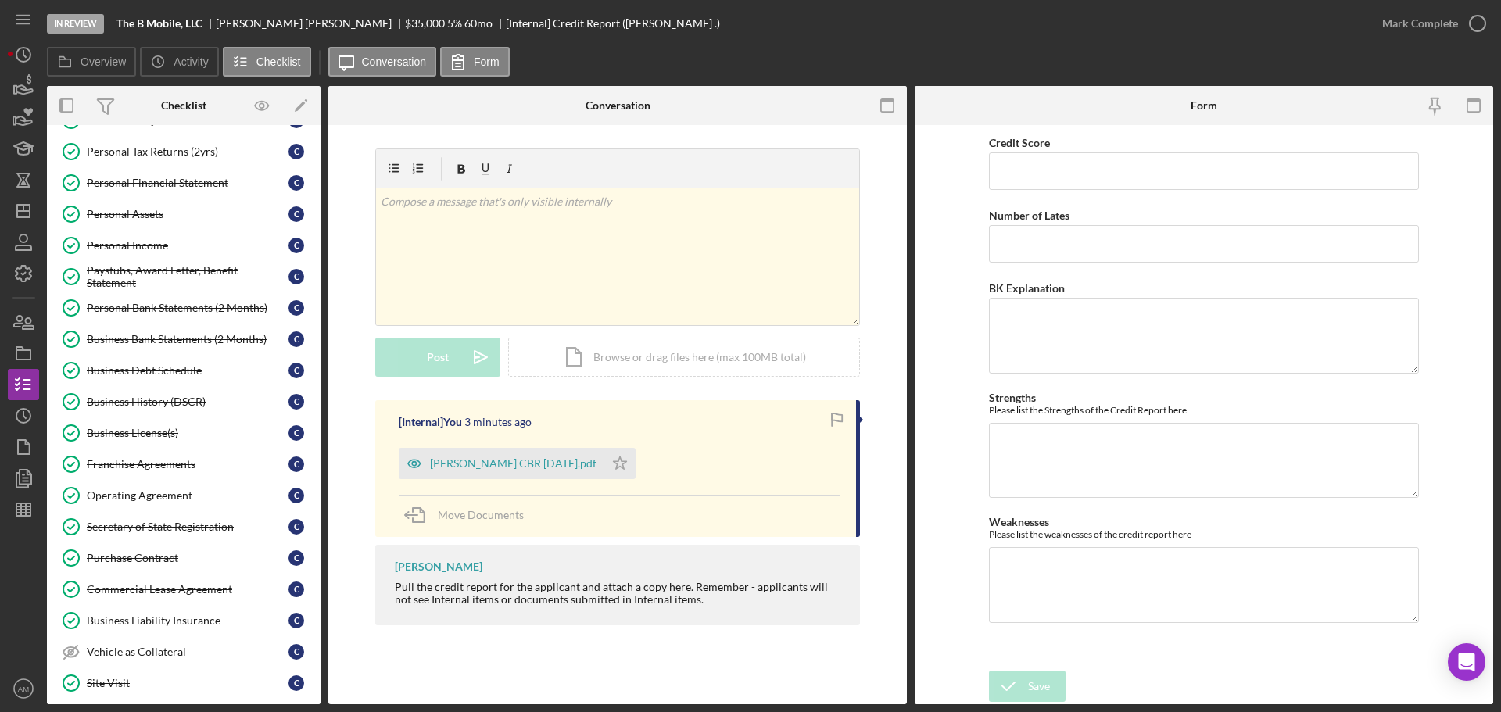
scroll to position [360, 0]
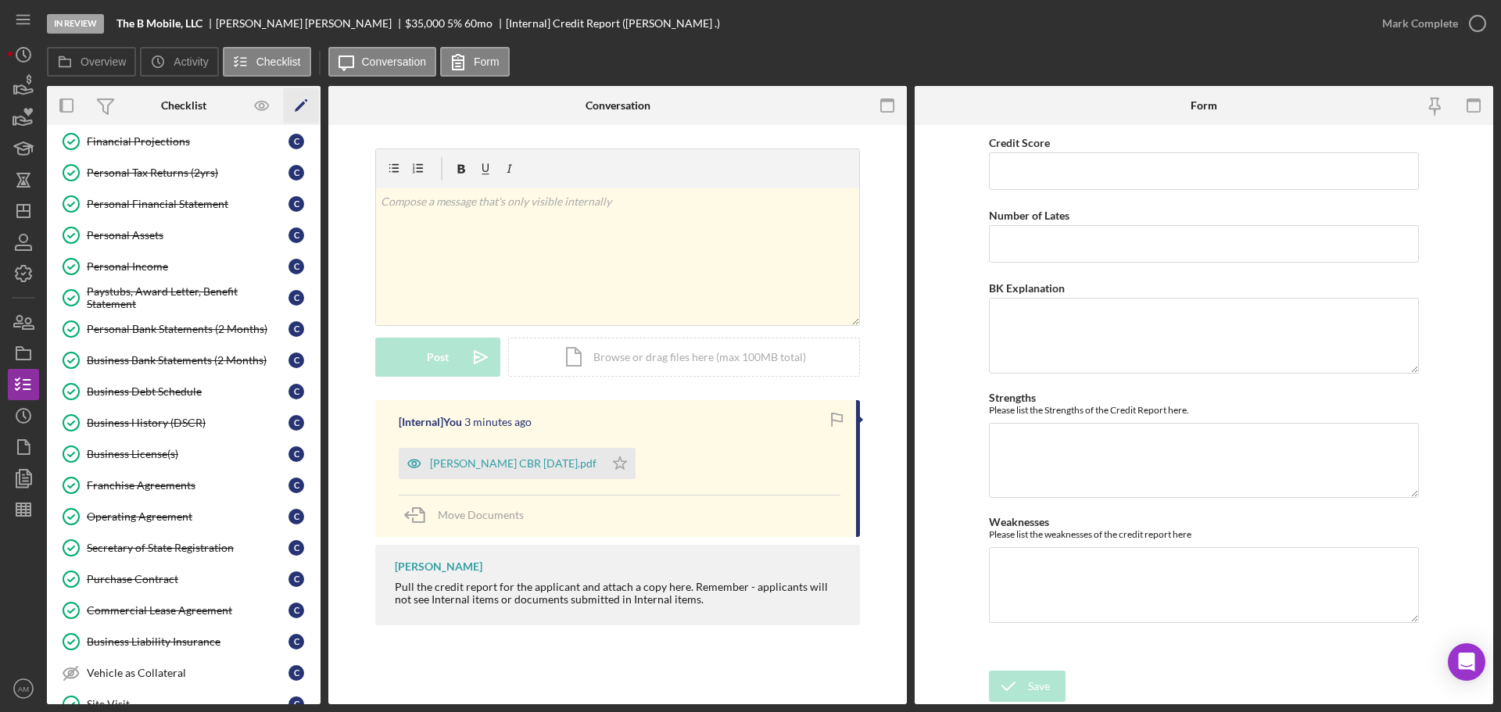
click at [296, 102] on icon "Icon/Edit" at bounding box center [301, 105] width 35 height 35
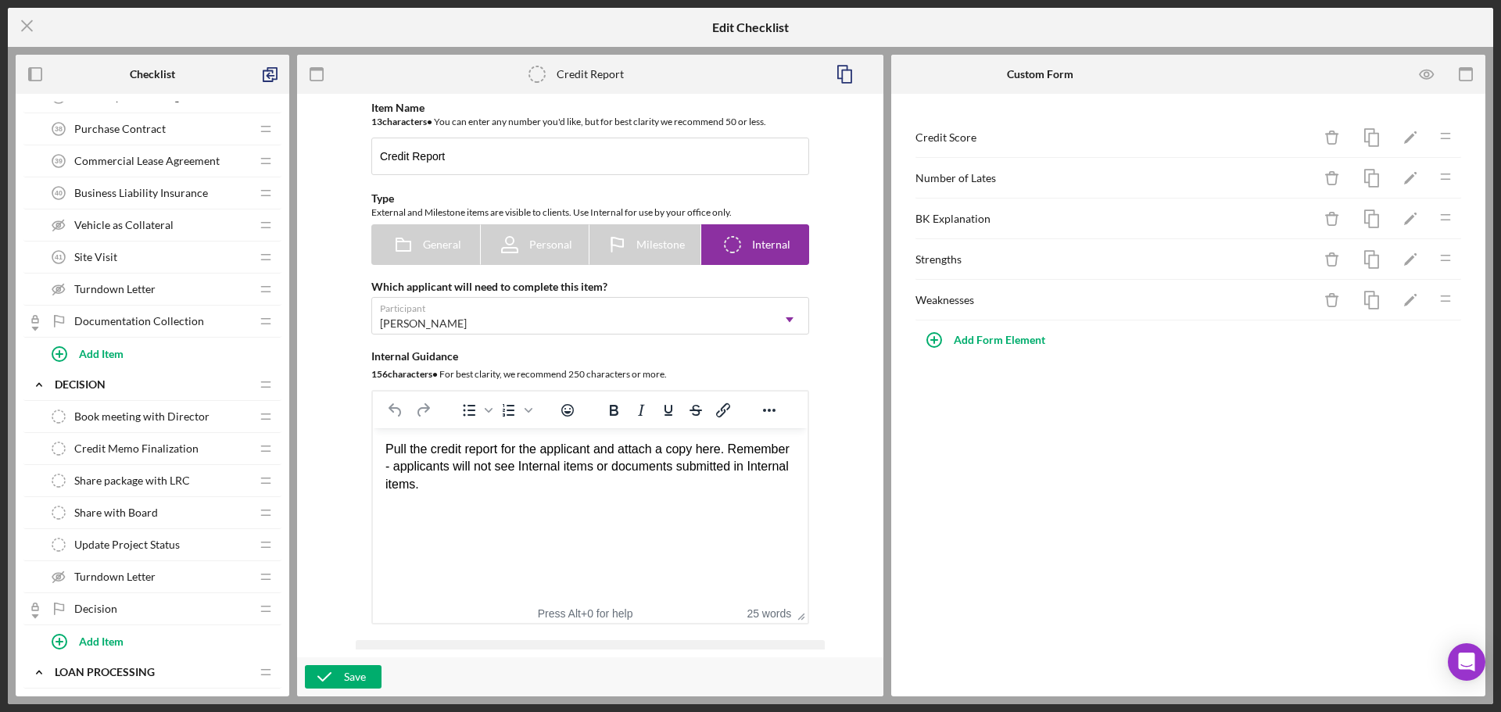
scroll to position [1798, 0]
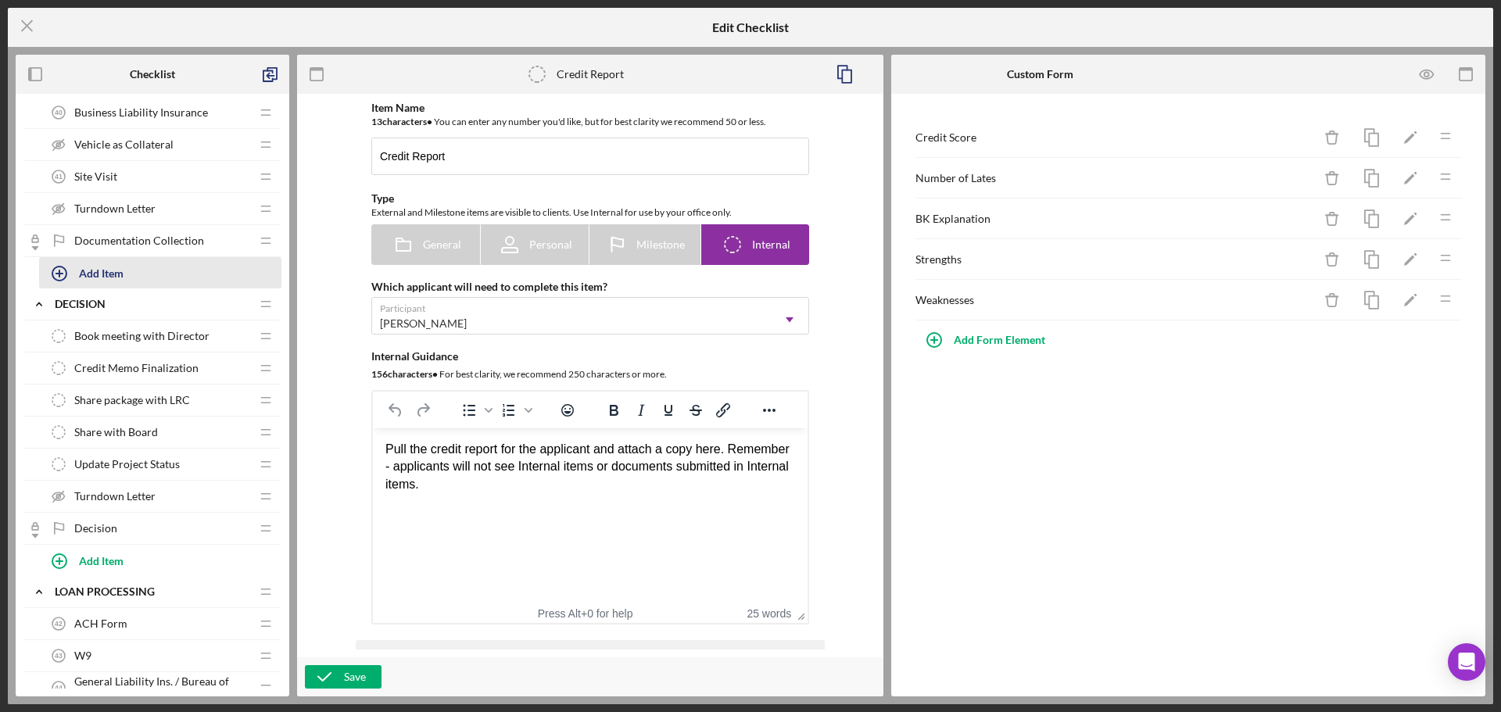
click at [102, 271] on div "Add Item" at bounding box center [101, 273] width 45 height 30
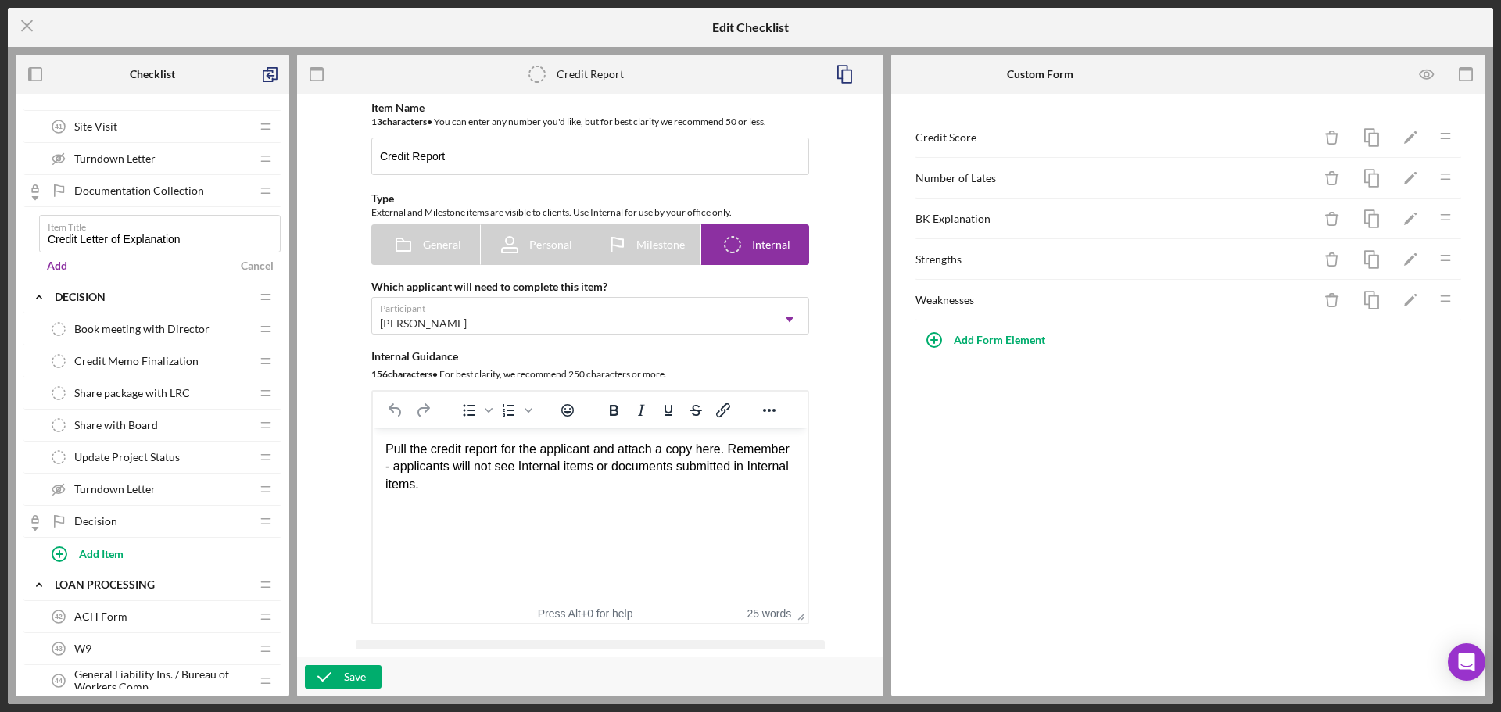
scroll to position [1877, 0]
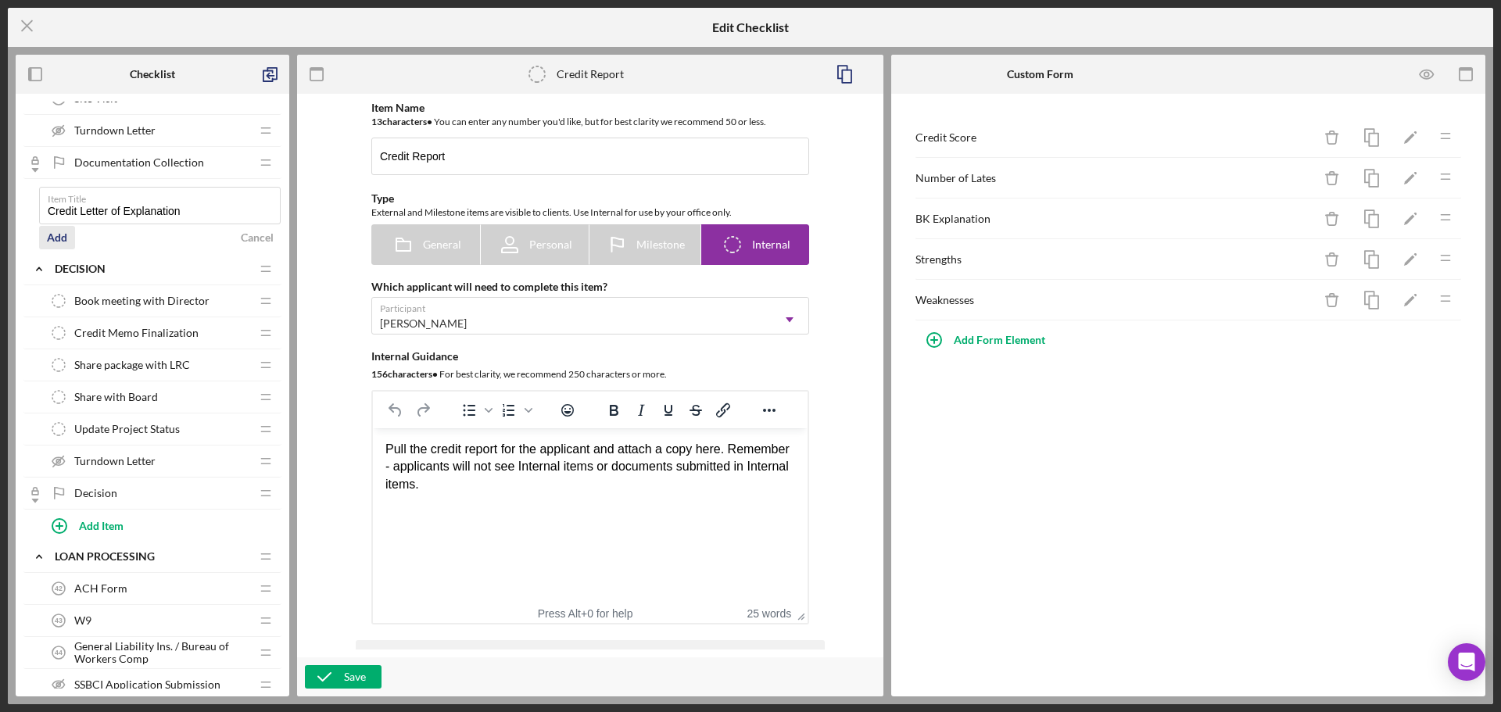
type input "Credit Letter of Explanation"
click at [56, 238] on div "Add" at bounding box center [57, 237] width 20 height 23
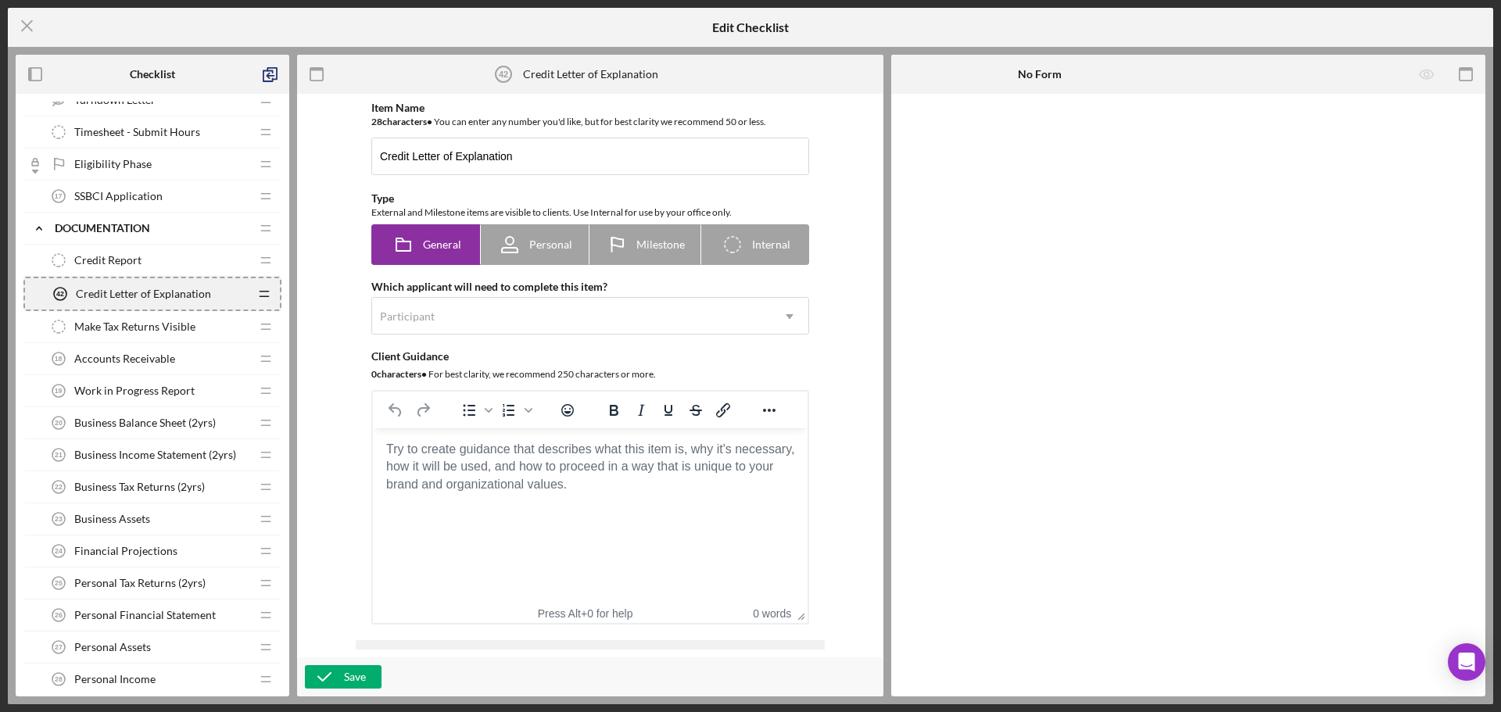
scroll to position [850, 0]
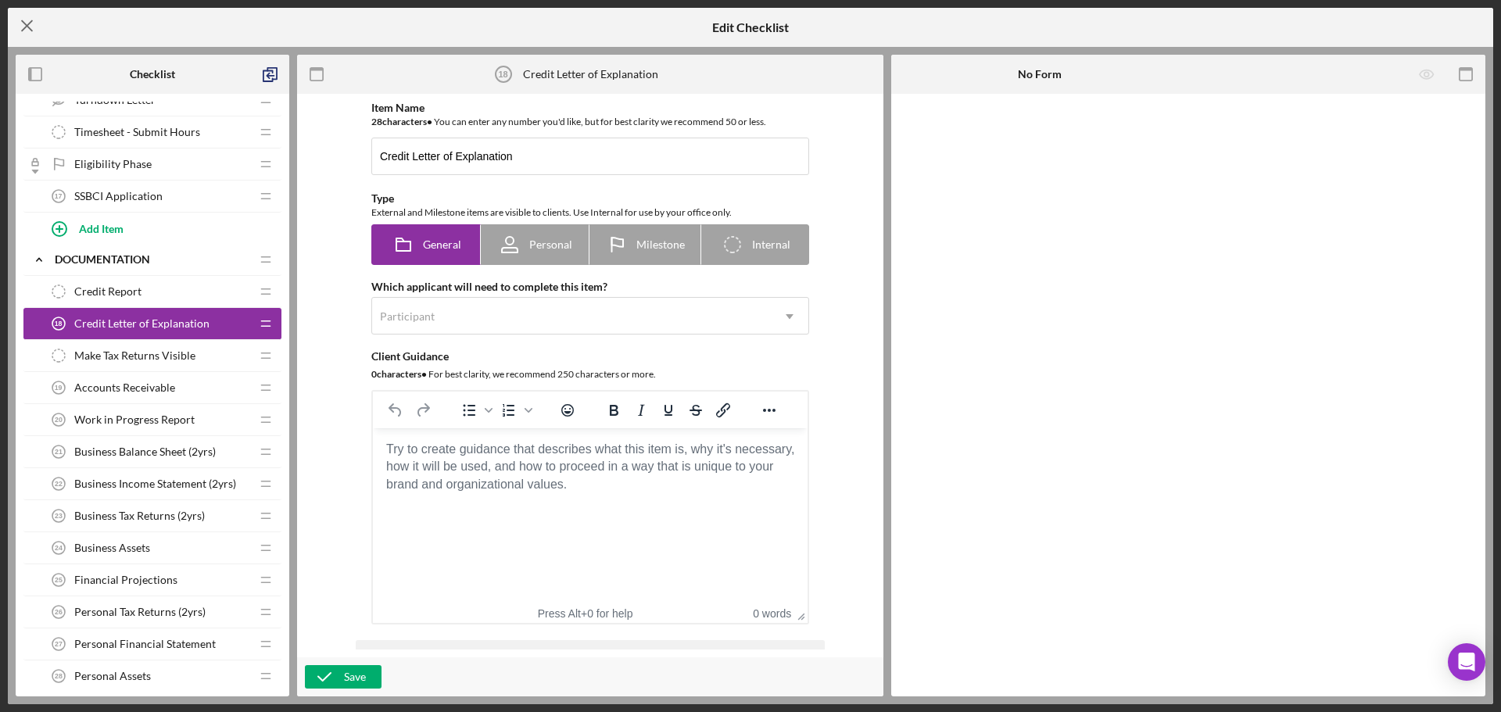
click at [26, 20] on icon "Icon/Menu Close" at bounding box center [27, 25] width 39 height 39
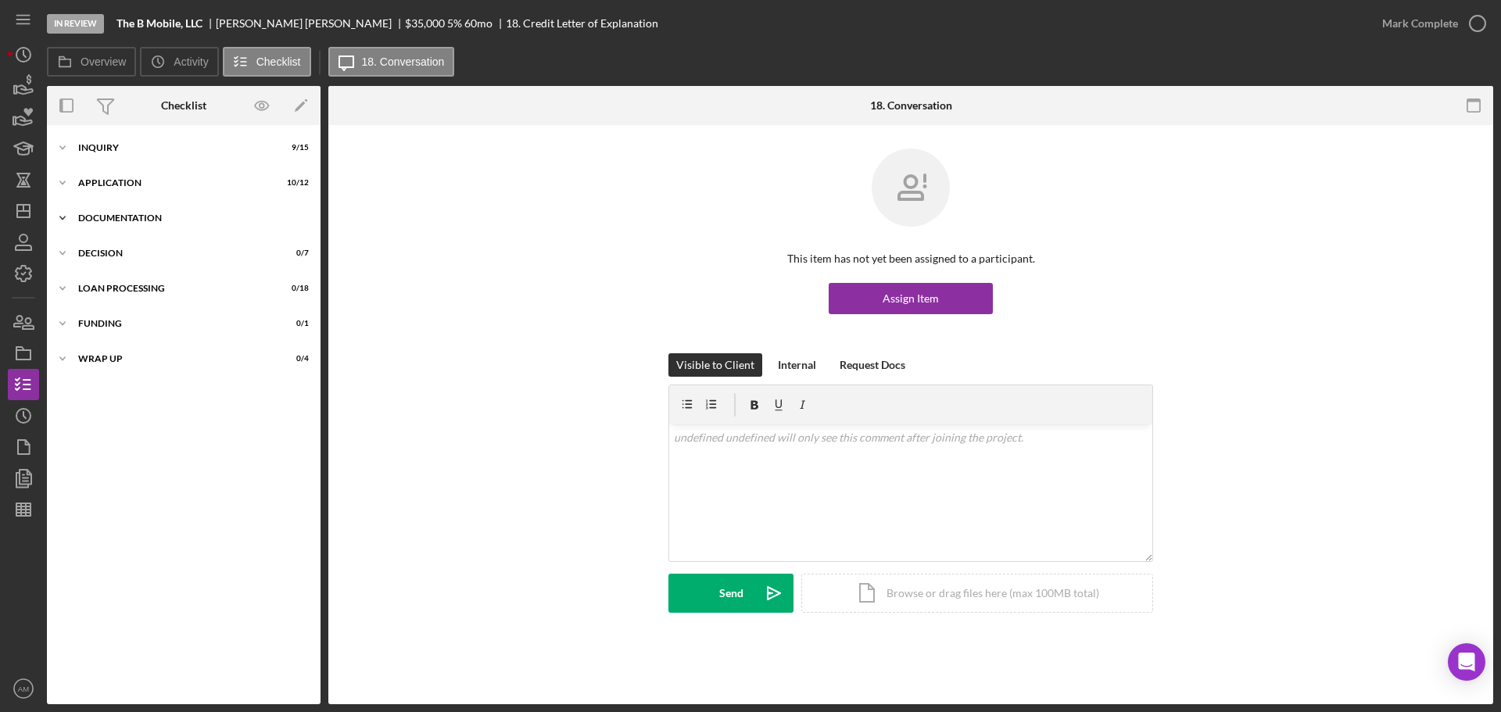
click at [119, 212] on div "Icon/Expander Documentation 25 / 30" at bounding box center [184, 218] width 274 height 31
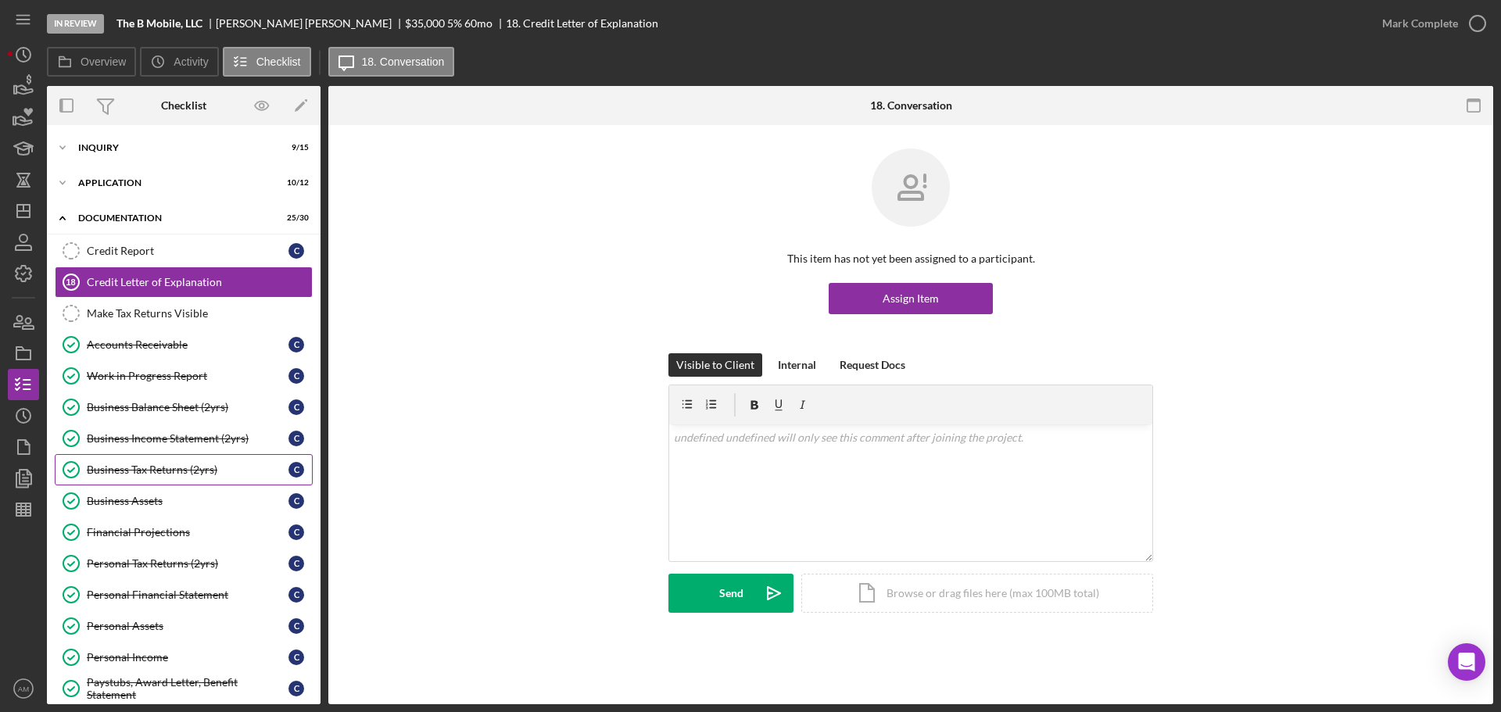
scroll to position [78, 0]
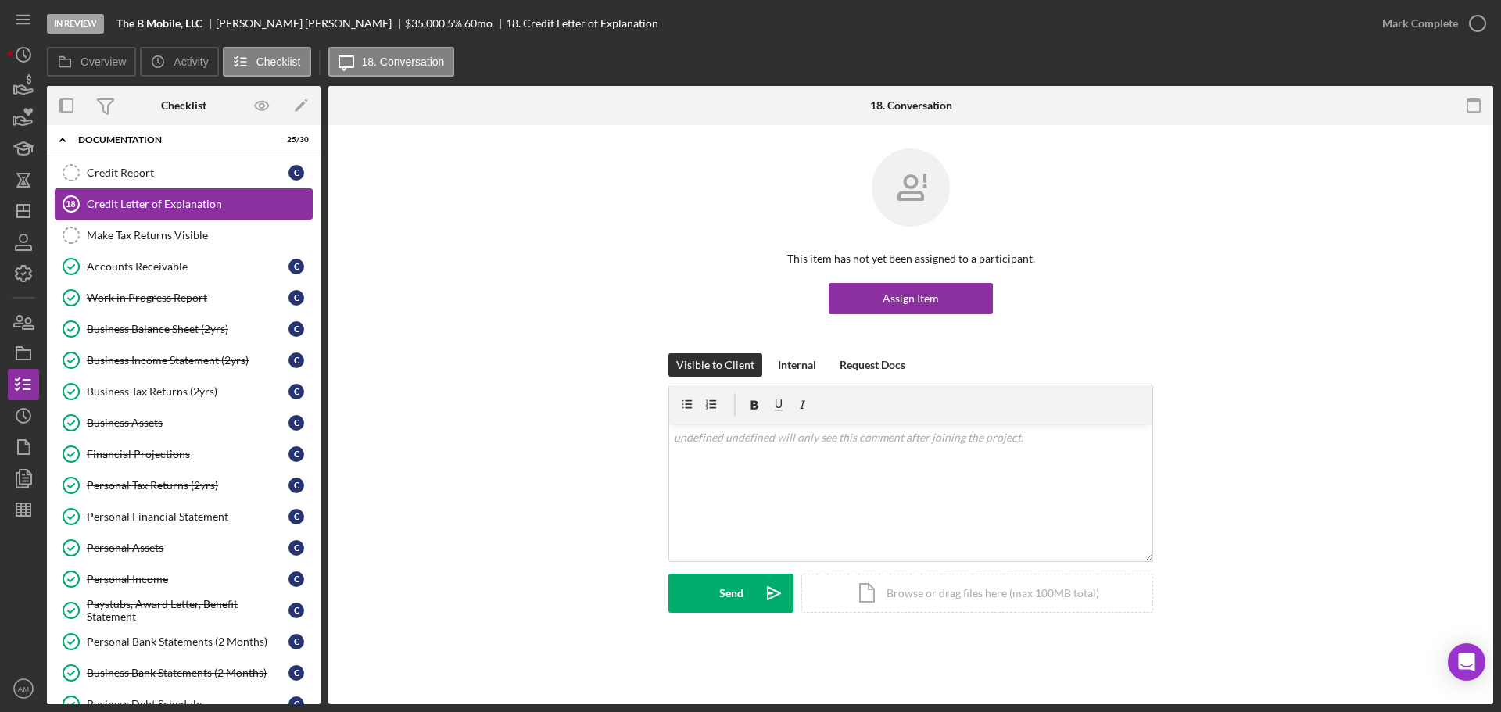
click at [191, 193] on link "Credit Letter of Explanation 18 Credit Letter of Explanation" at bounding box center [184, 203] width 258 height 31
click at [895, 296] on div "Assign Item" at bounding box center [911, 298] width 56 height 31
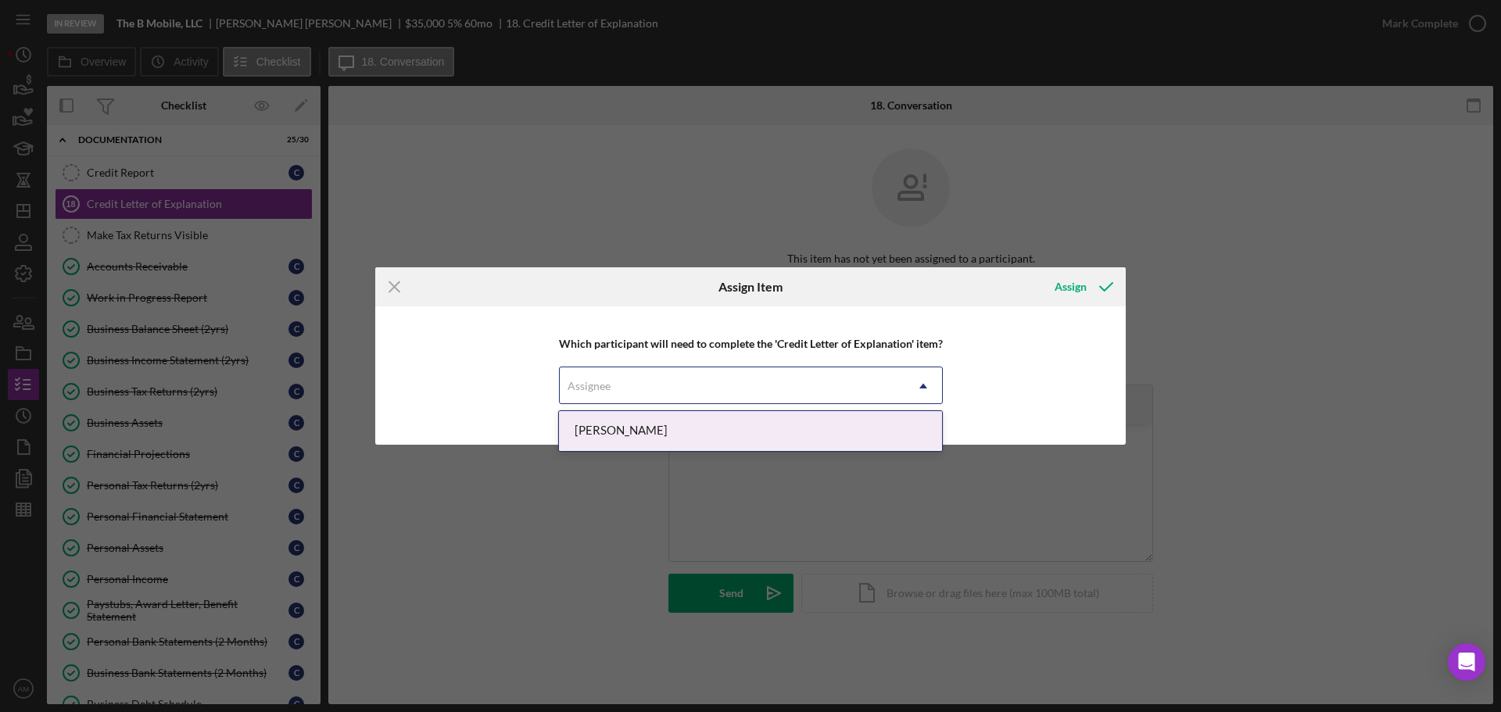
click at [754, 381] on div "Assignee" at bounding box center [732, 386] width 345 height 36
click at [619, 428] on div "[PERSON_NAME]" at bounding box center [751, 431] width 384 height 40
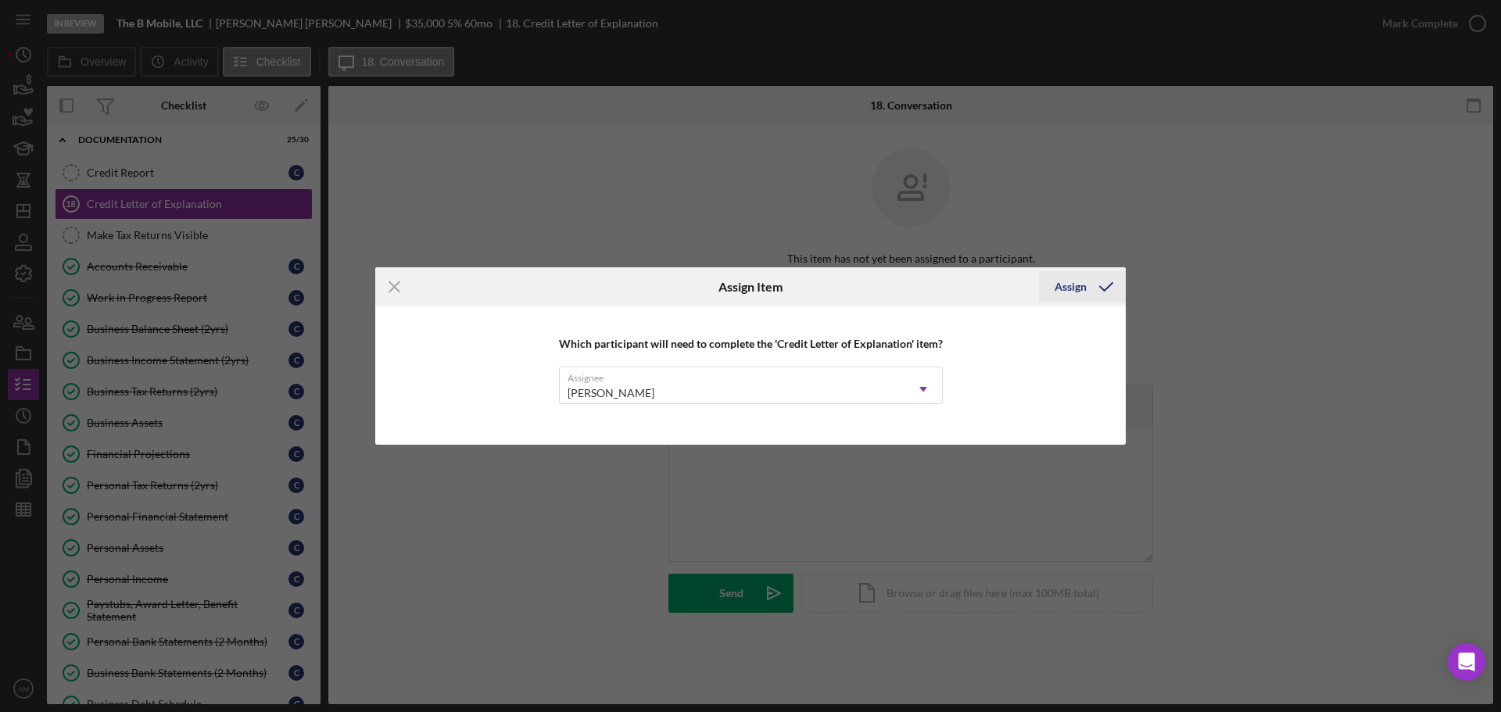
click at [1070, 286] on div "Assign" at bounding box center [1071, 286] width 32 height 31
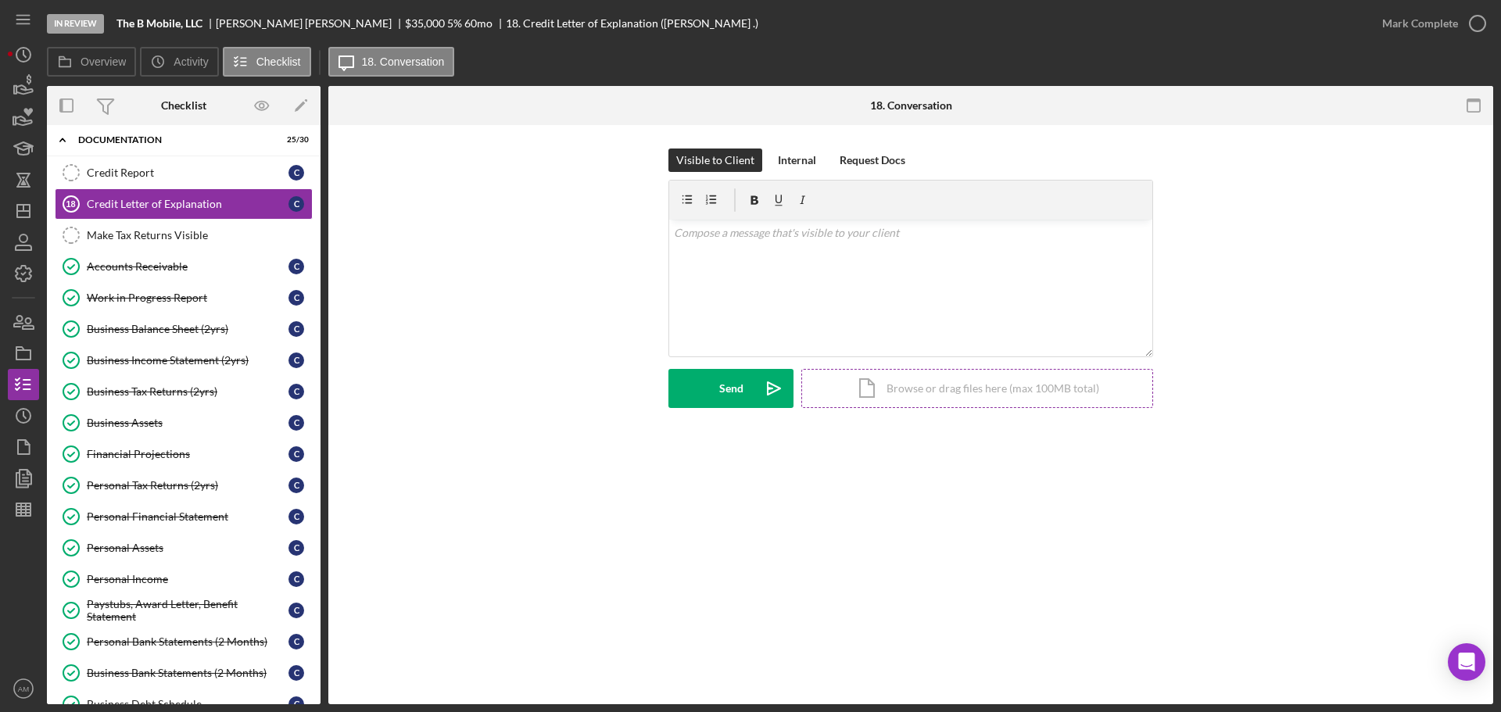
click at [962, 390] on div "Icon/Document Browse or drag files here (max 100MB total) Tap to choose files o…" at bounding box center [977, 388] width 352 height 39
click at [728, 253] on div "v Color teal Color pink Remove color Add row above Add row below Add column bef…" at bounding box center [910, 258] width 483 height 77
click at [749, 238] on p "S" at bounding box center [911, 232] width 475 height 17
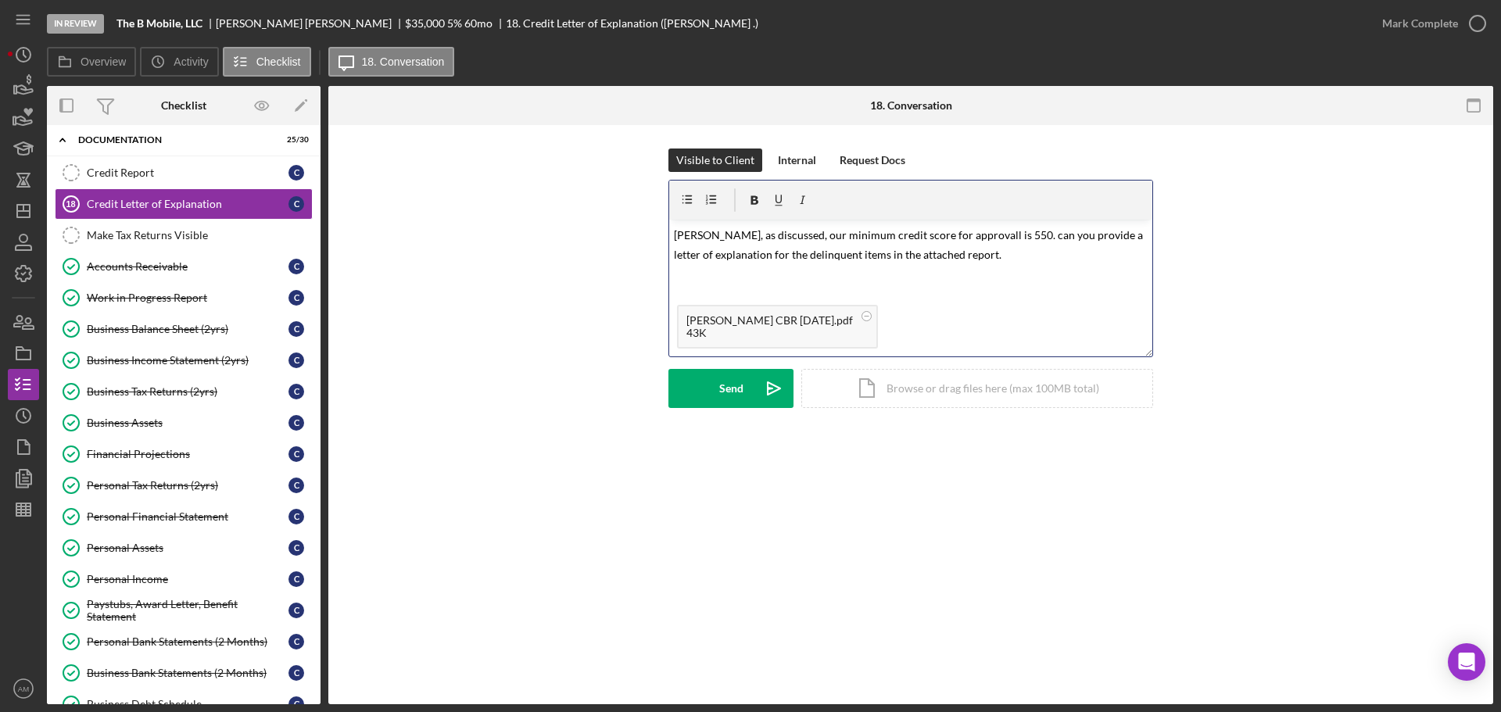
click at [973, 239] on span "Cansandra, as discussed, our minimum credit score for approvall is 550. can you…" at bounding box center [909, 245] width 471 height 34
drag, startPoint x: 690, startPoint y: 235, endPoint x: 708, endPoint y: 233, distance: 18.1
click at [690, 235] on span "Cansandra, as discussed, our minimum credit score for approvall is 550. can you…" at bounding box center [909, 245] width 471 height 34
click at [722, 385] on div "Send" at bounding box center [731, 388] width 24 height 39
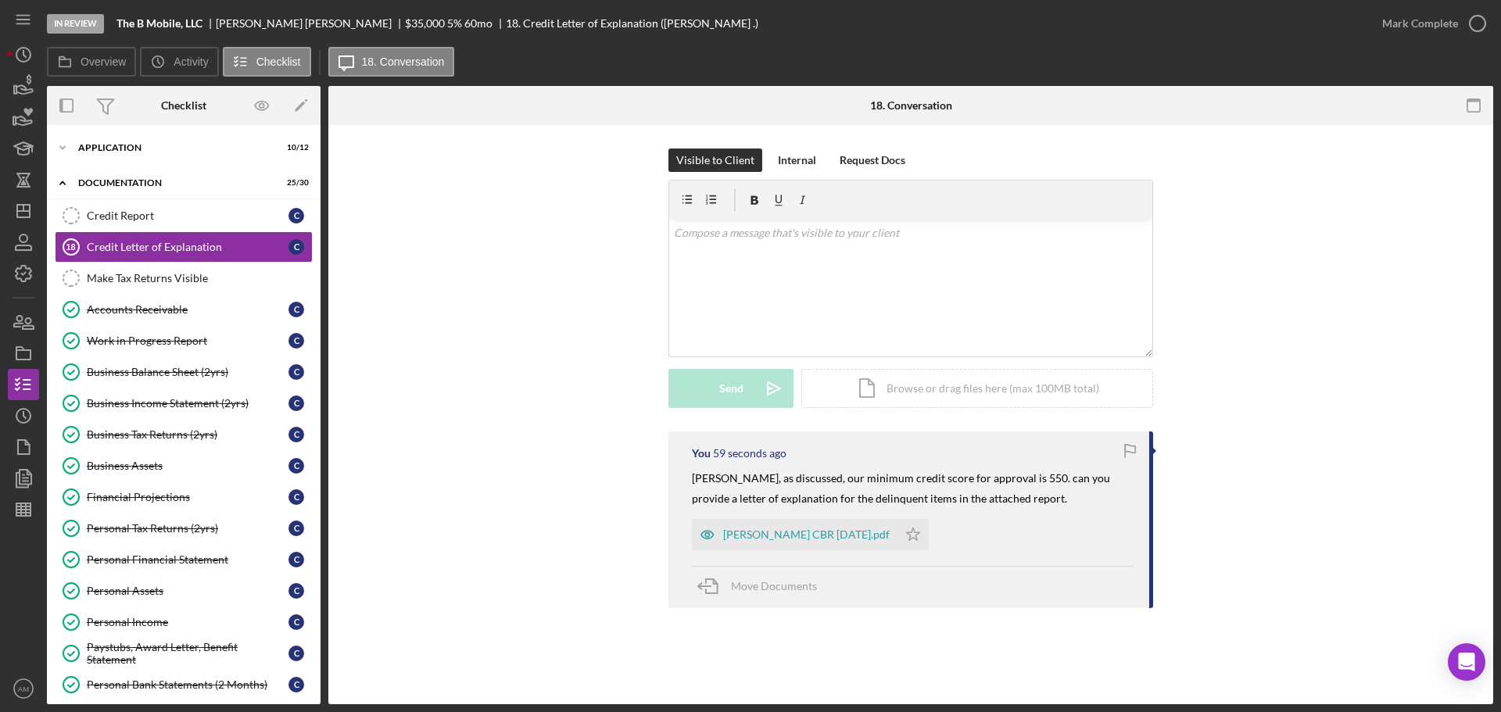
scroll to position [0, 0]
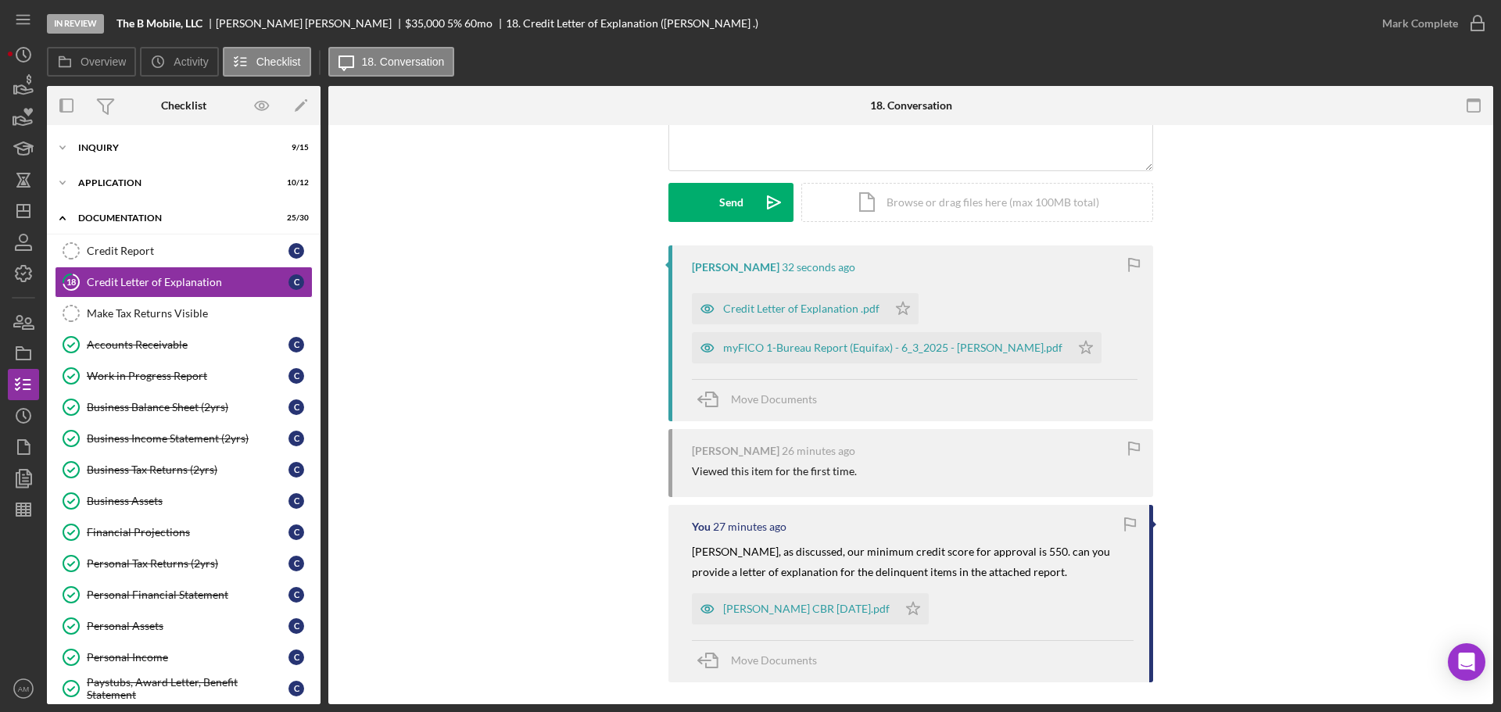
scroll to position [195, 0]
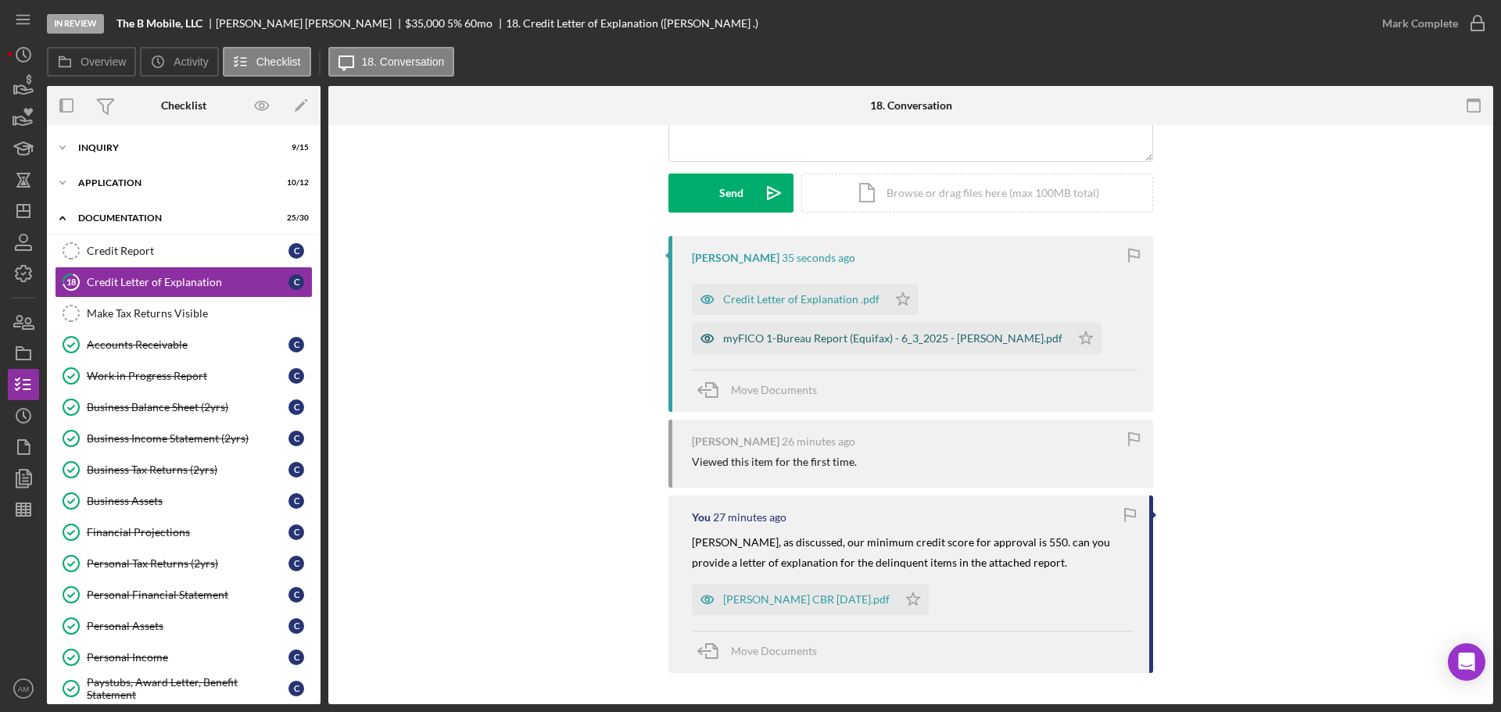
click at [791, 340] on div "myFICO 1-Bureau Report (Equifax) - 6_3_2025 - [PERSON_NAME].pdf" at bounding box center [892, 338] width 339 height 13
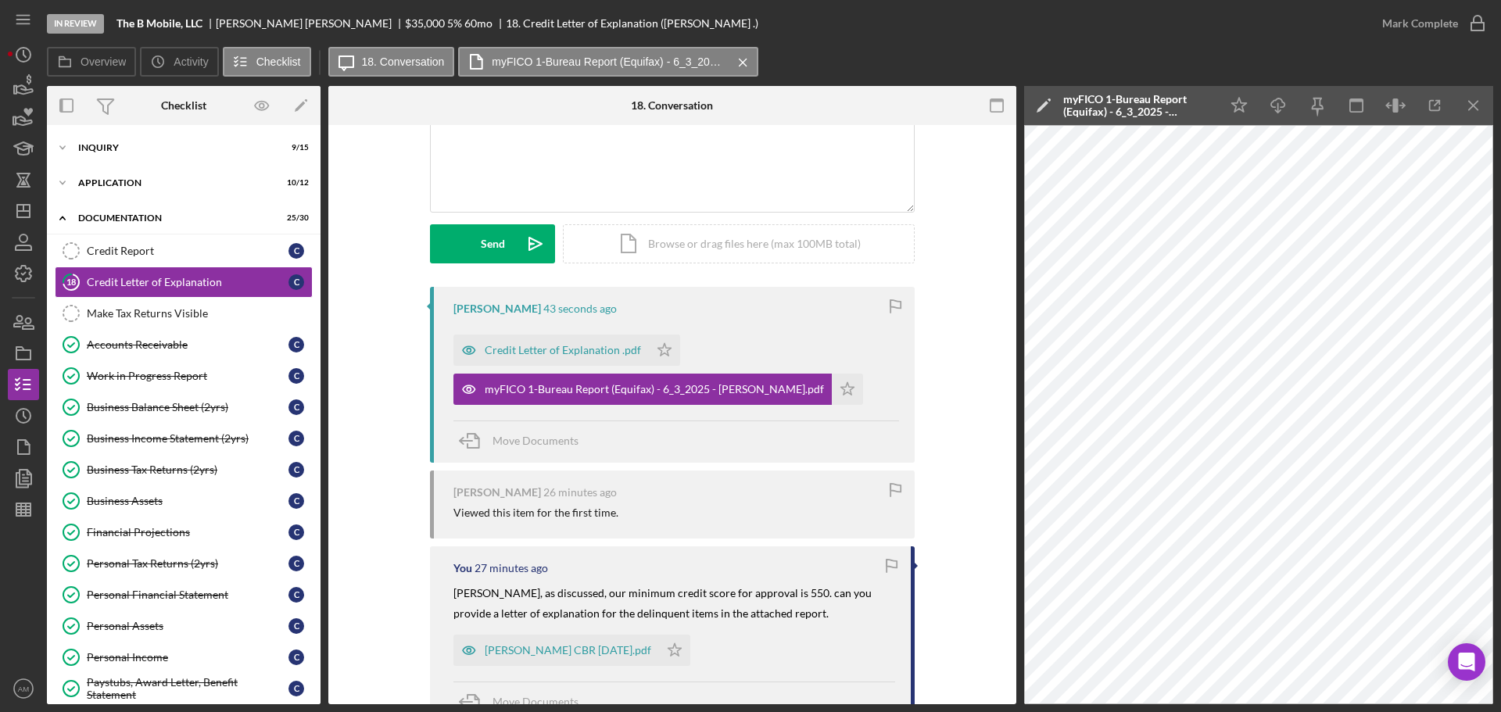
scroll to position [117, 0]
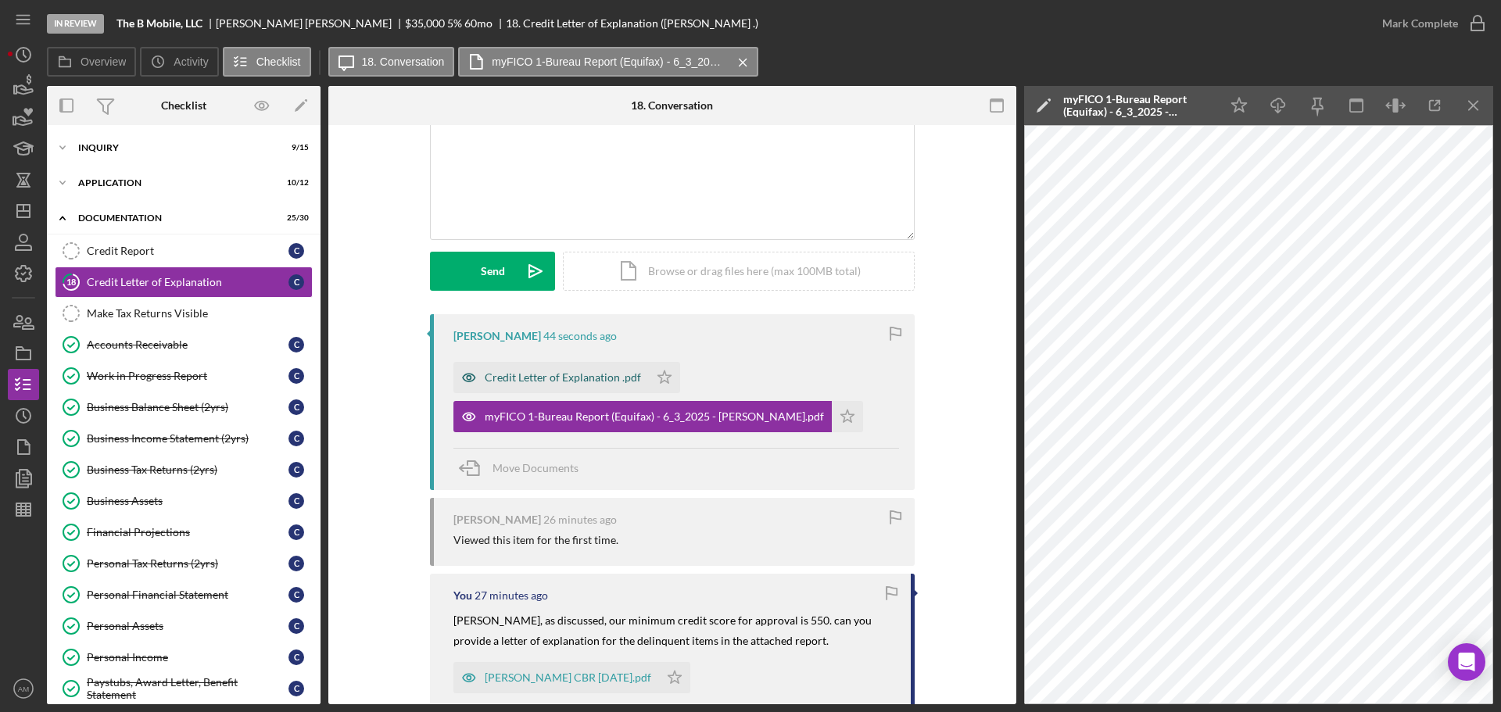
click at [541, 375] on div "Credit Letter of Explanation .pdf" at bounding box center [563, 377] width 156 height 13
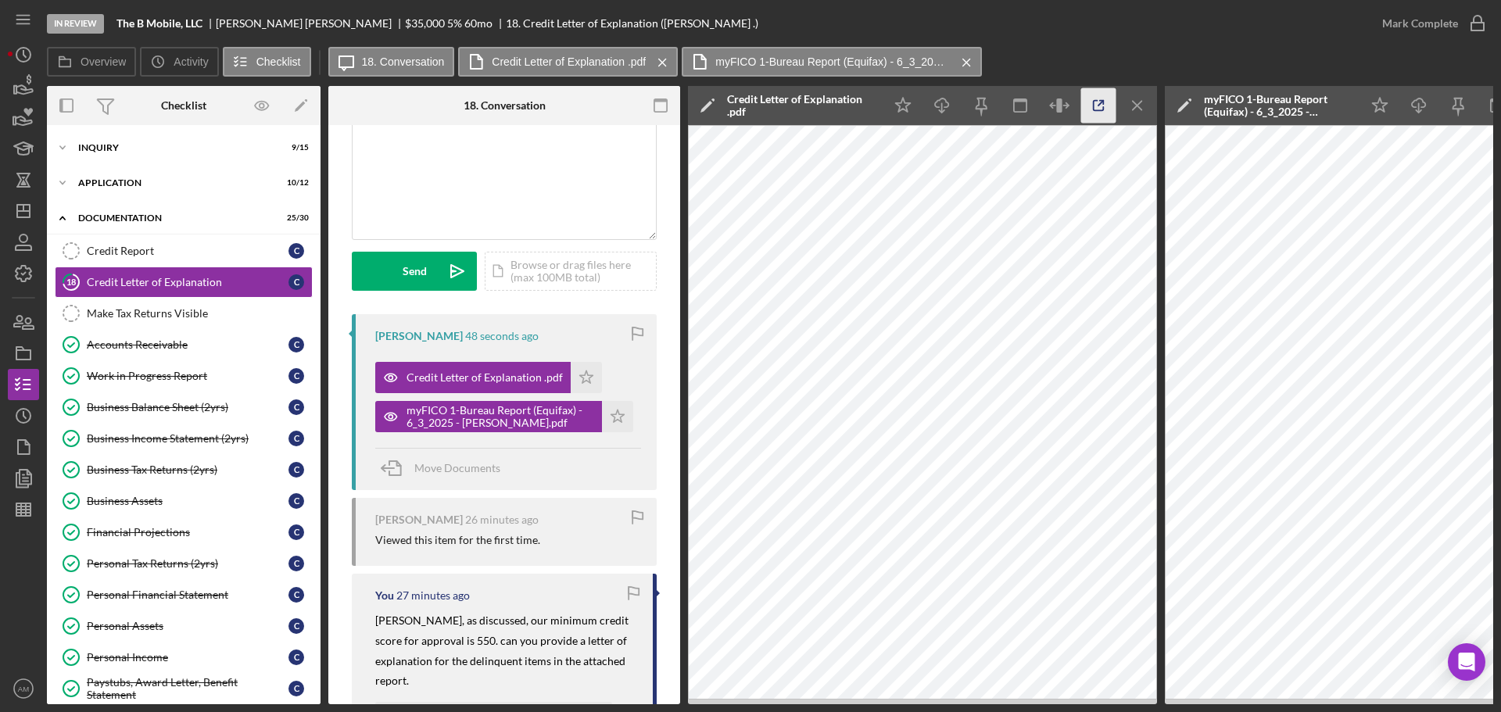
click at [1093, 100] on icon "button" at bounding box center [1098, 105] width 35 height 35
